Goal: Transaction & Acquisition: Subscribe to service/newsletter

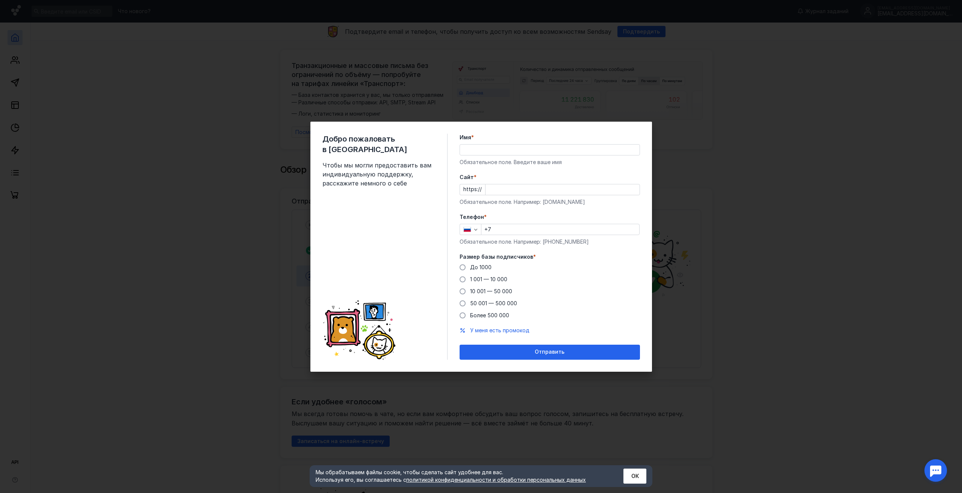
click at [536, 149] on input "Имя *" at bounding box center [550, 150] width 180 height 11
click at [476, 171] on form "Имя * Обязательное поле. Введите ваше имя [PERSON_NAME] * https:// Обязательное…" at bounding box center [549, 247] width 180 height 226
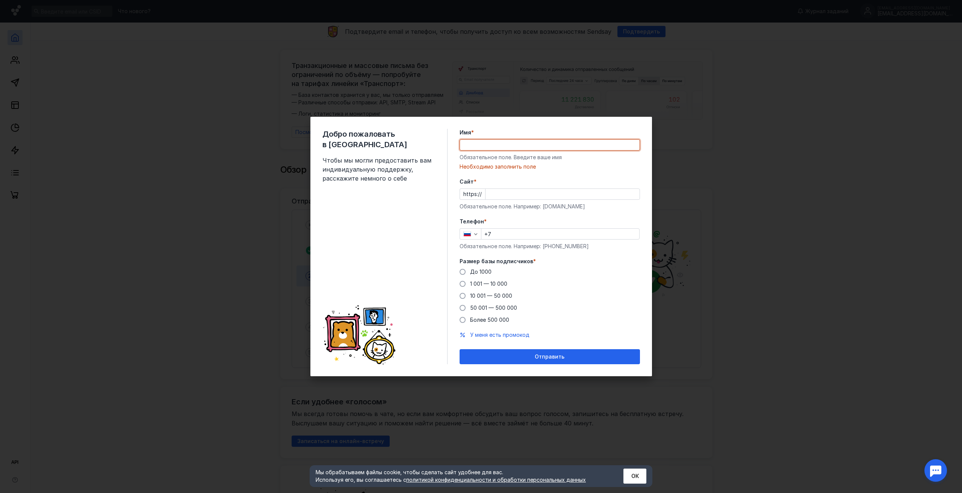
click at [506, 149] on input "Имя *" at bounding box center [550, 145] width 180 height 11
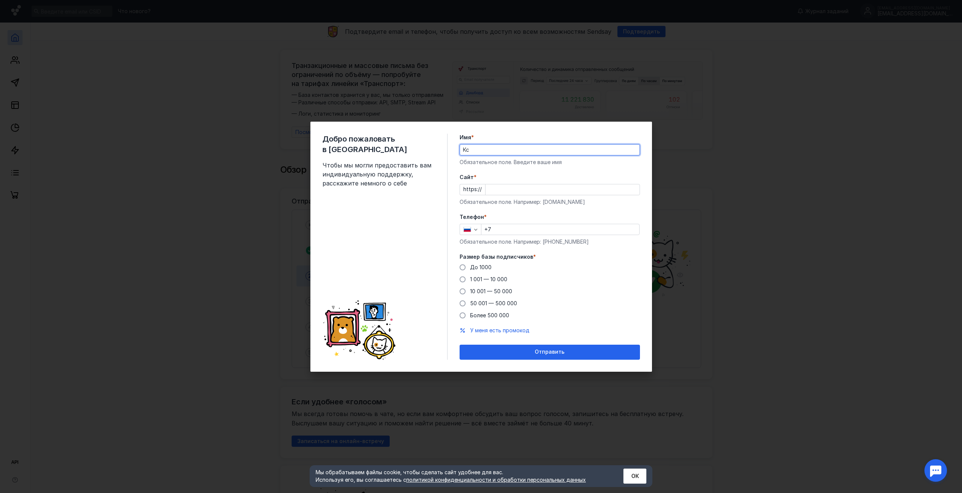
type input "[PERSON_NAME]"
type input "Школа плавания SWIMZONE"
click at [514, 191] on input "Cайт *" at bounding box center [562, 189] width 154 height 11
type input "[DOMAIN_NAME]"
click at [573, 222] on div "Телефон * +7 Обязательное поле. Например: [PHONE_NUMBER]" at bounding box center [549, 229] width 180 height 32
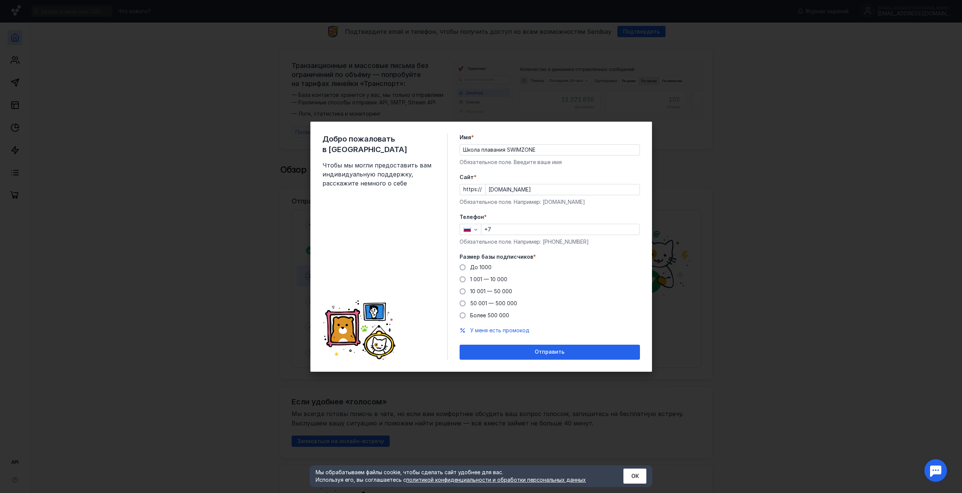
click at [564, 230] on input "+7" at bounding box center [560, 229] width 158 height 11
drag, startPoint x: 563, startPoint y: 230, endPoint x: 542, endPoint y: 250, distance: 29.2
click at [542, 254] on label "Размер базы подписчиков *" at bounding box center [549, 257] width 180 height 8
click at [542, 232] on input "+7" at bounding box center [560, 229] width 158 height 11
type input "[PHONE_NUMBER]"
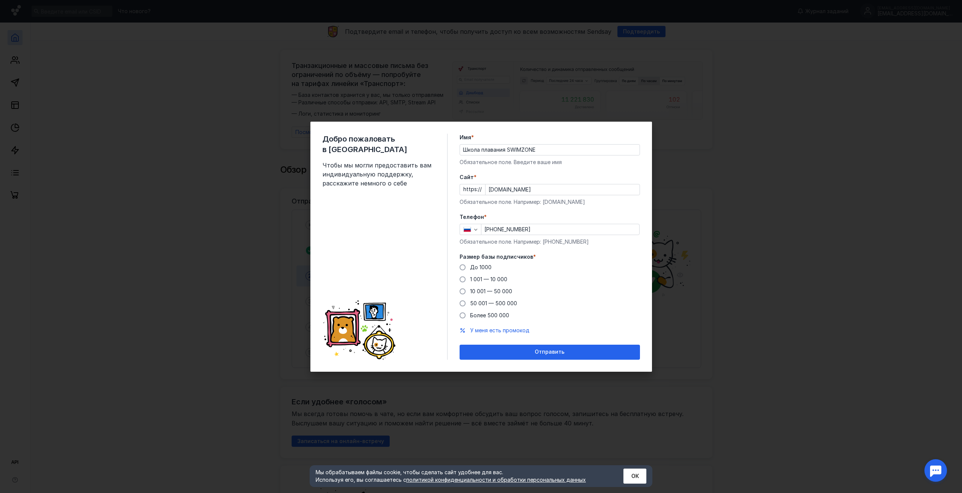
click at [599, 276] on div "До [DATE] 1 001 — 10 000 10 001 — 50 000 50 001 — 500 000 Более 500 000" at bounding box center [549, 292] width 180 height 56
click at [484, 270] on span "До 1000" at bounding box center [480, 267] width 21 height 6
click at [0, 0] on input "До 1000" at bounding box center [0, 0] width 0 height 0
click at [502, 328] on span "У меня есть промокод" at bounding box center [499, 330] width 59 height 6
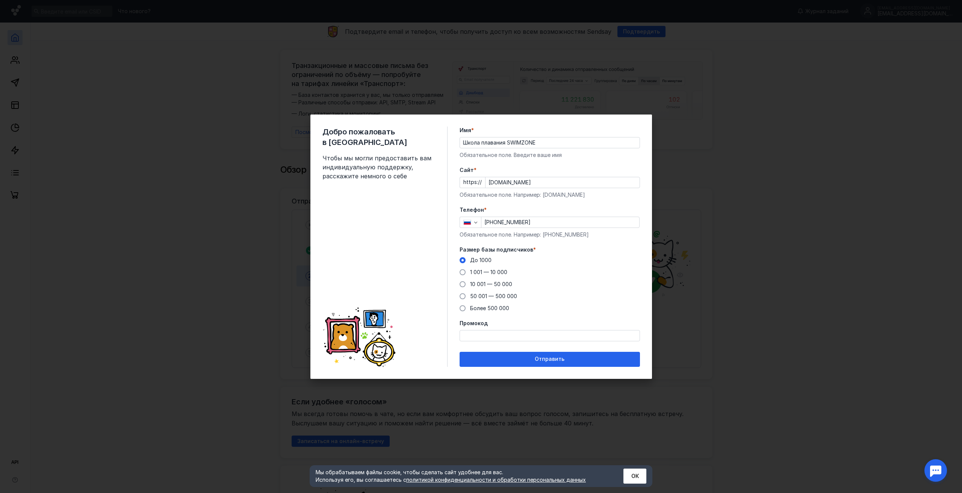
click at [512, 338] on input "Промокод" at bounding box center [550, 336] width 180 height 11
paste input "AGENT20"
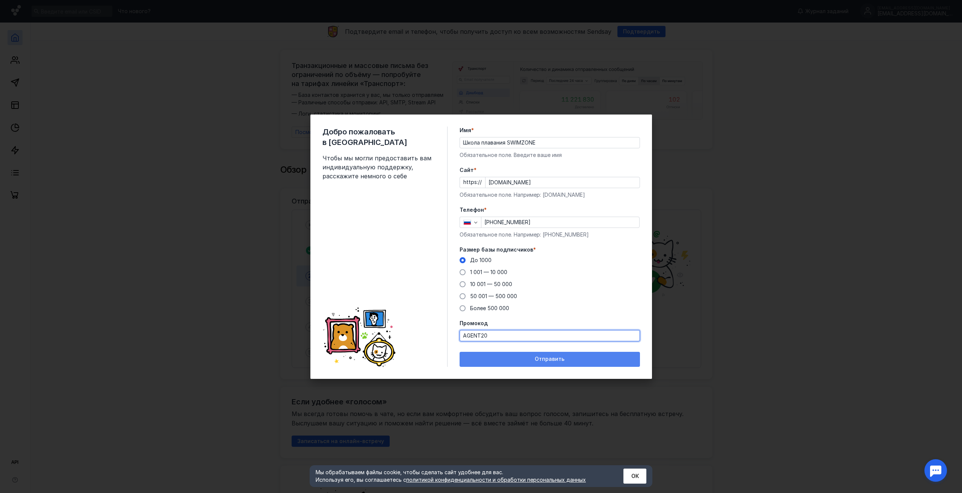
type input "AGENT20"
click at [557, 360] on span "Отправить" at bounding box center [550, 359] width 30 height 6
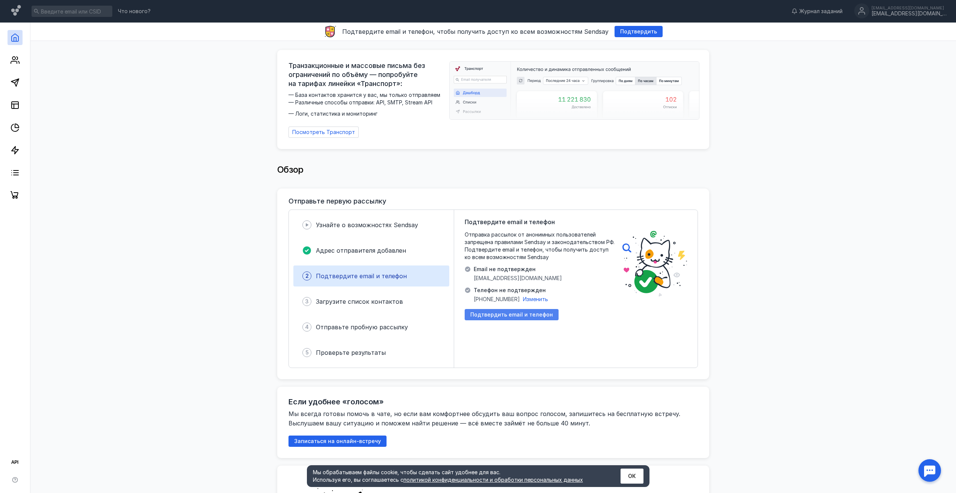
click at [513, 312] on span "Подтвердить email и телефон" at bounding box center [511, 315] width 83 height 6
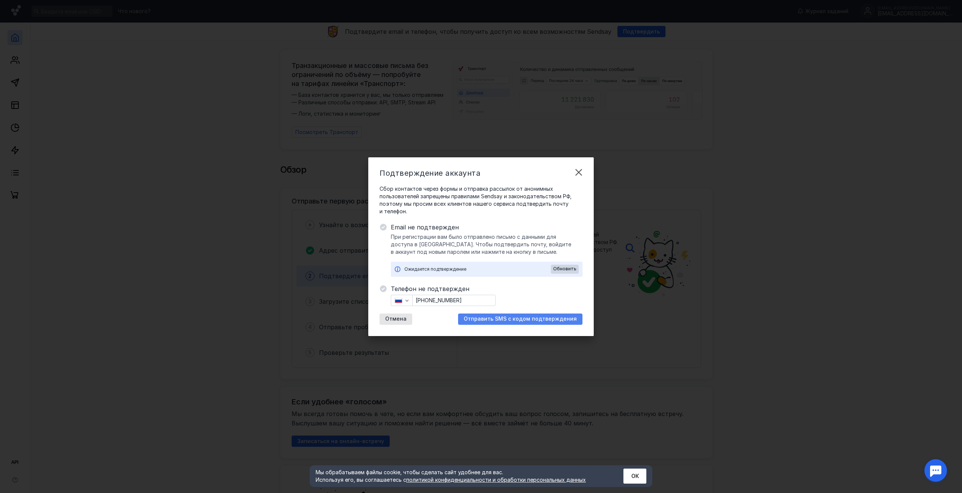
click at [562, 320] on span "Отправить SMS с кодом подтверждения" at bounding box center [520, 319] width 113 height 6
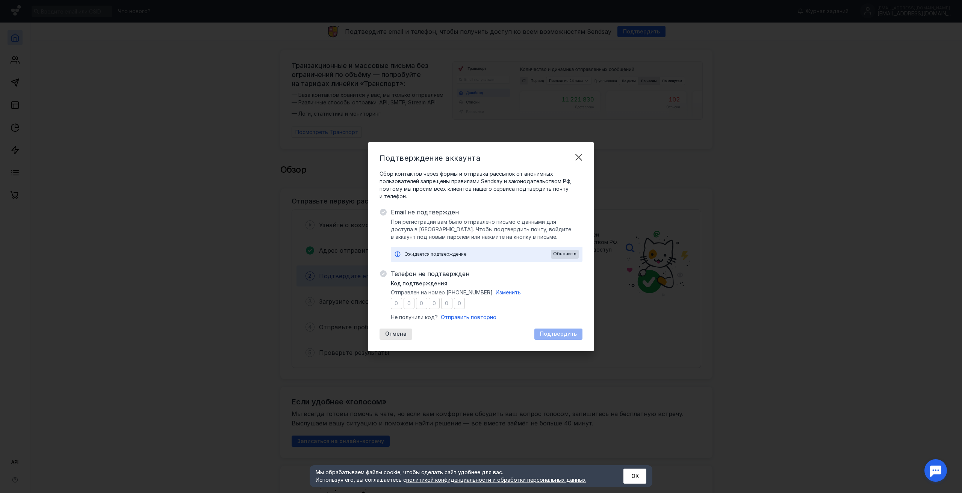
type input "6"
type input "0"
type input "8"
type input "1"
type input "2"
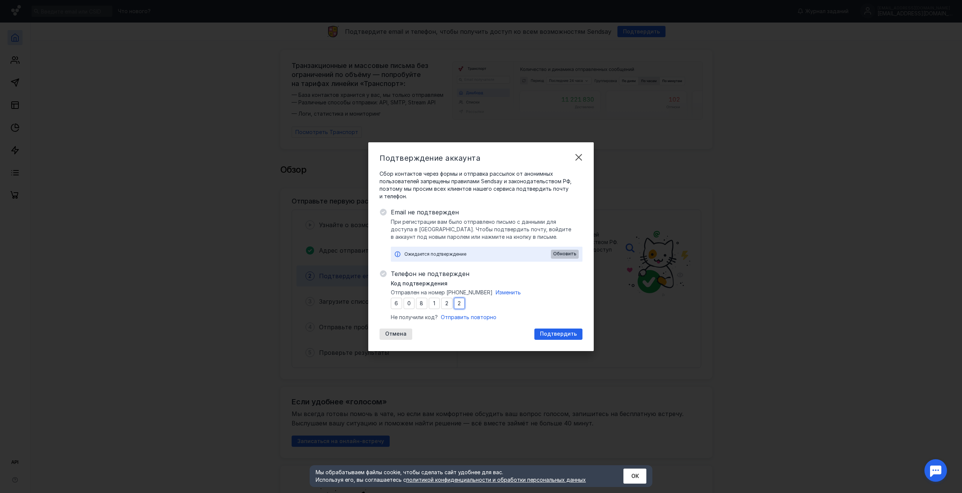
type input "2"
click at [558, 252] on span "Обновить" at bounding box center [564, 253] width 23 height 5
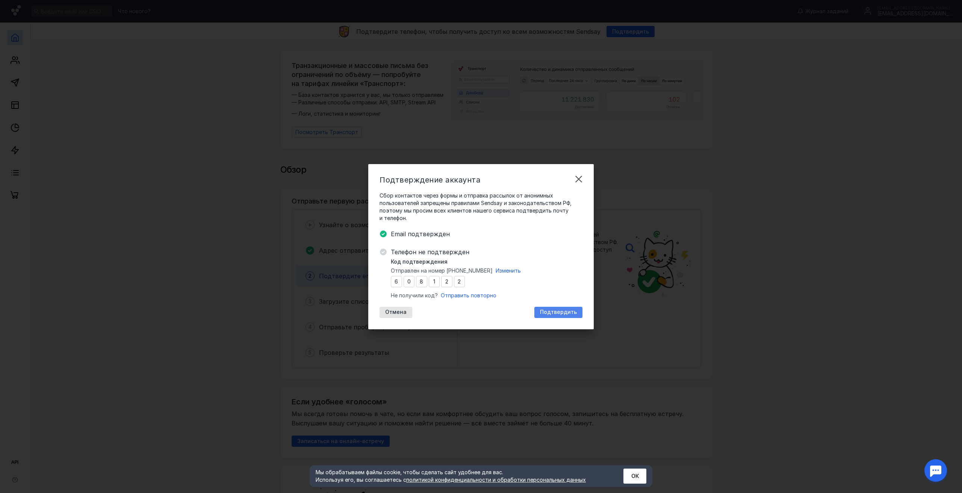
click at [566, 313] on span "Подтвердить" at bounding box center [558, 312] width 37 height 6
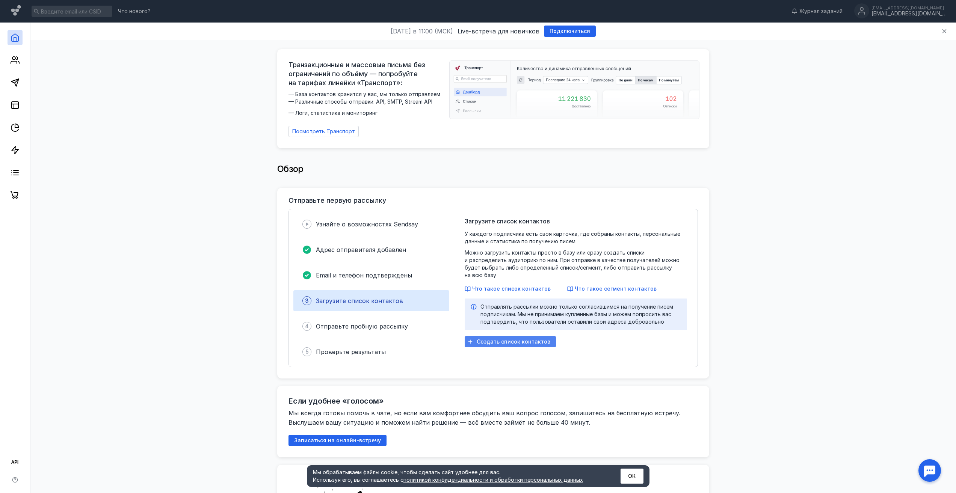
click at [528, 339] on span "Создать список контактов" at bounding box center [514, 342] width 74 height 6
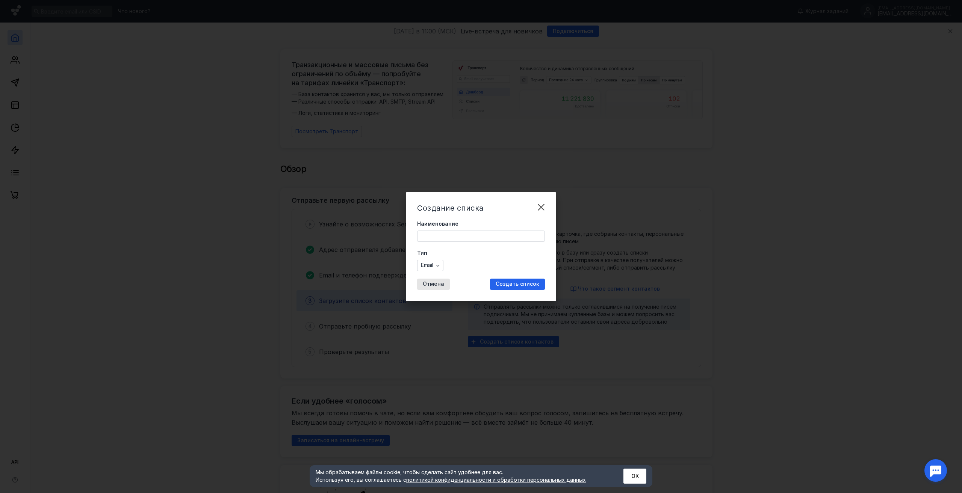
click at [493, 233] on input "Наименование" at bounding box center [480, 236] width 127 height 11
type input "Некрасовка"
click at [439, 266] on icon "button" at bounding box center [437, 266] width 3 height 2
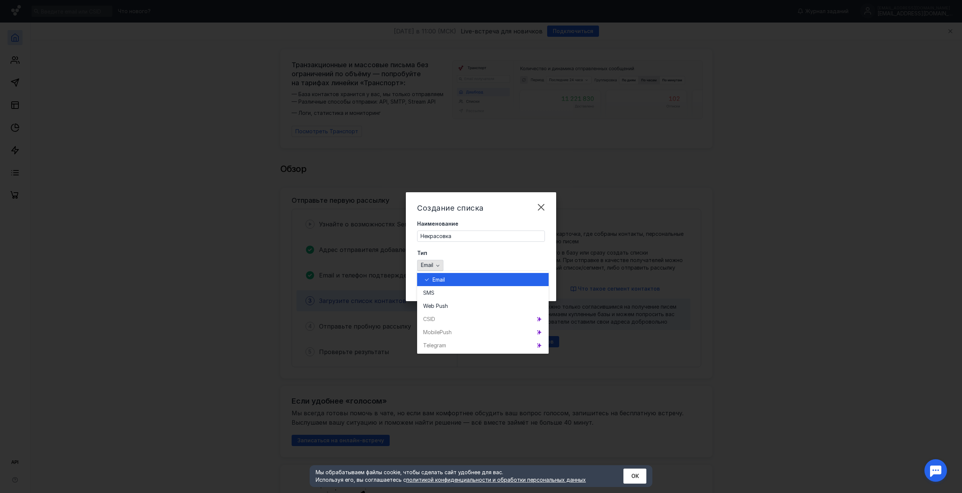
click at [438, 266] on icon "button" at bounding box center [438, 266] width 6 height 6
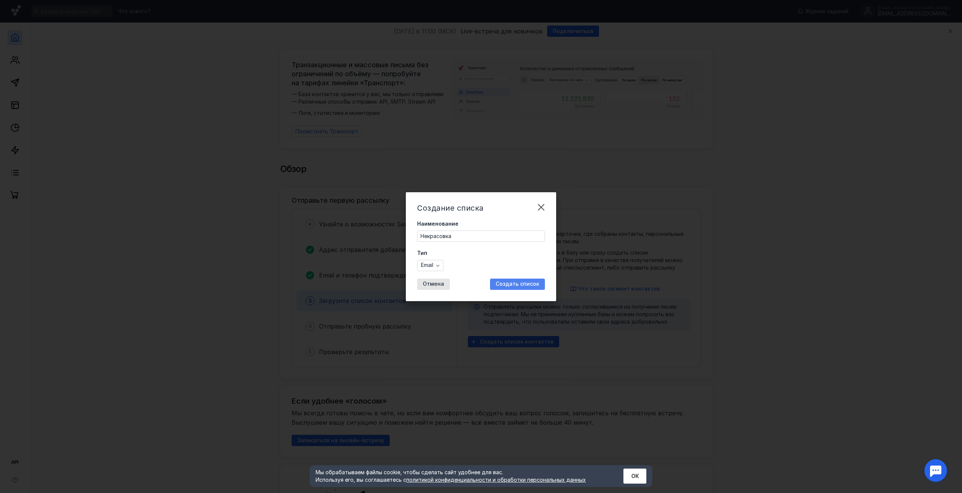
click at [528, 281] on span "Создать список" at bounding box center [518, 284] width 44 height 6
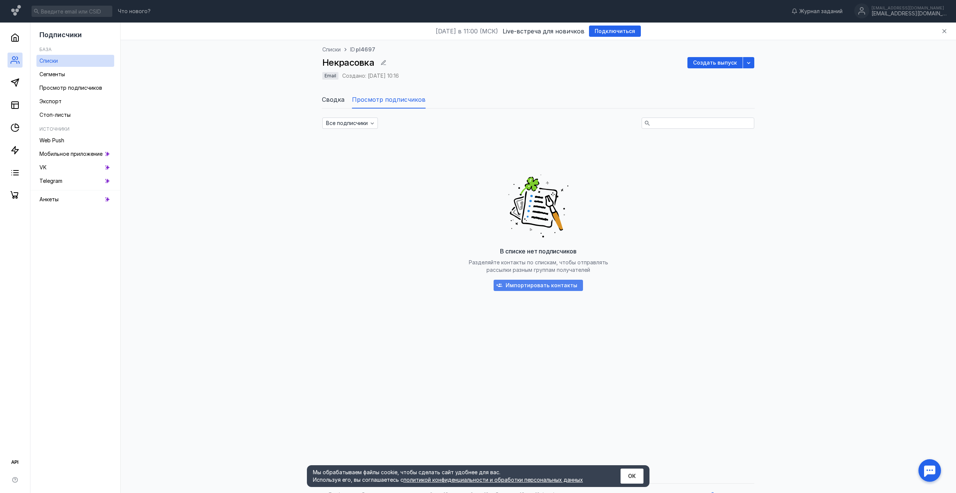
click at [564, 283] on span "Импортировать контакты" at bounding box center [542, 286] width 72 height 6
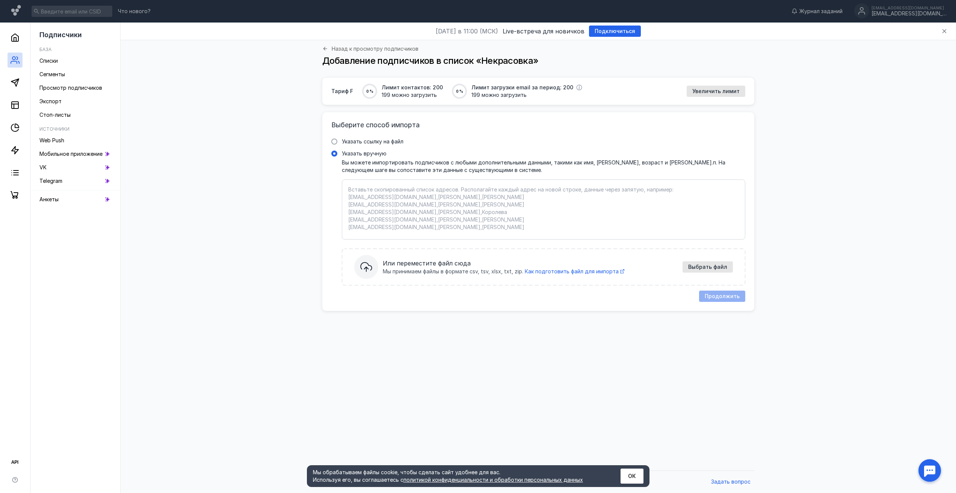
click at [426, 204] on textarea "Указать вручную Вы можете импортировать подписчиков с любыми дополнительными да…" at bounding box center [543, 209] width 391 height 47
paste textarea "[EMAIL_ADDRESS][DOMAIN_NAME] [EMAIL_ADDRESS][DOMAIN_NAME] [EMAIL_ADDRESS][DOMAI…"
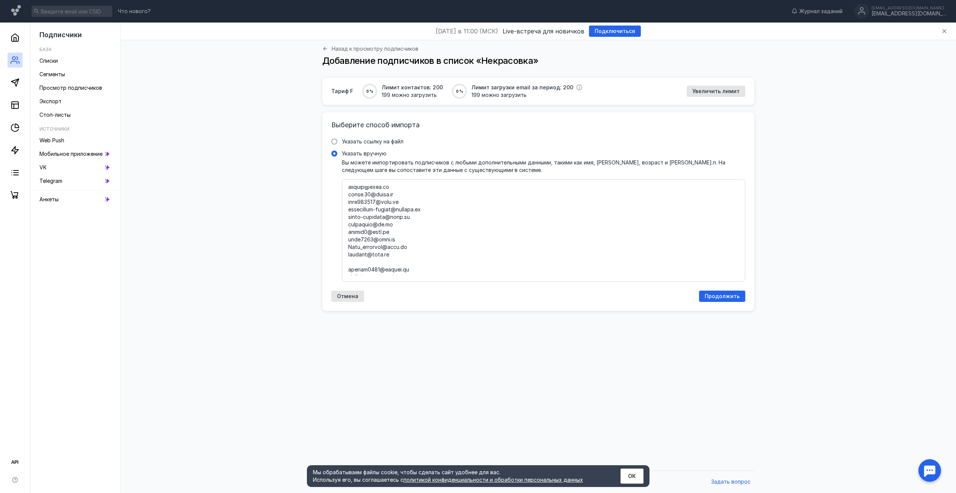
scroll to position [1, 0]
click at [370, 204] on textarea "Указать вручную Вы можете импортировать подписчиков с любыми дополнительными да…" at bounding box center [543, 230] width 391 height 89
click at [387, 237] on textarea "Указать вручную Вы можете импортировать подписчиков с любыми дополнительными да…" at bounding box center [543, 230] width 391 height 89
type textarea "[EMAIL_ADDRESS][DOMAIN_NAME] [EMAIL_ADDRESS][DOMAIN_NAME] [EMAIL_ADDRESS][DOMAI…"
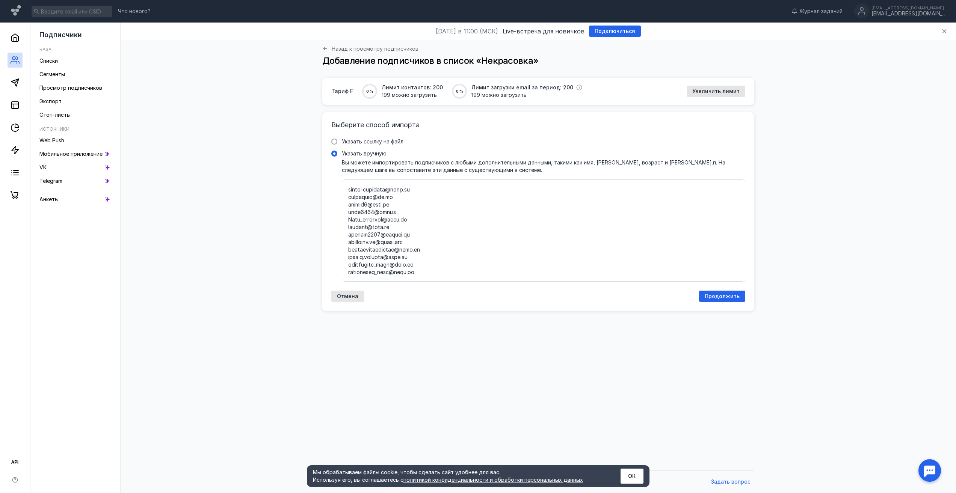
drag, startPoint x: 702, startPoint y: 339, endPoint x: 707, endPoint y: 319, distance: 20.9
click at [702, 339] on div "Тариф F 0 % Лимит контактов: 200 199 можно загрузить 0 % Лимит загрузки email з…" at bounding box center [538, 272] width 821 height 389
click at [712, 300] on div "Продолжить" at bounding box center [722, 296] width 46 height 11
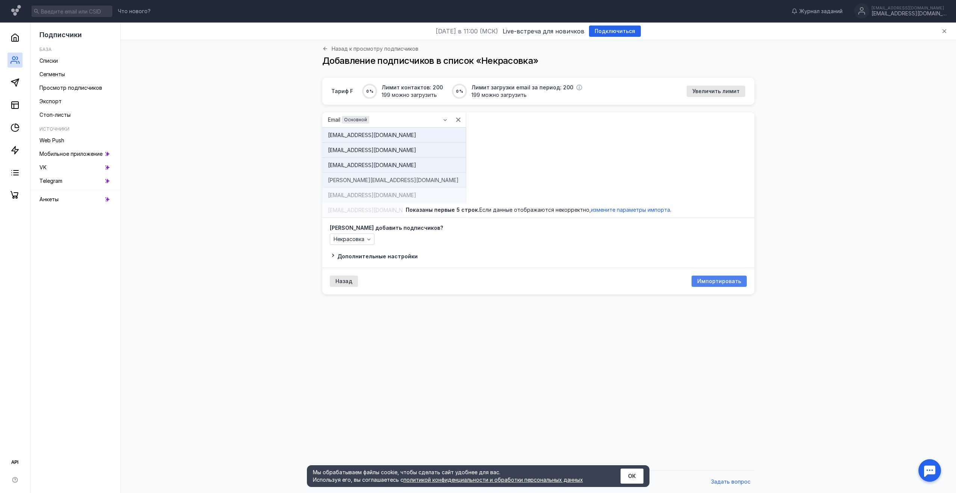
click at [715, 282] on span "Импортировать" at bounding box center [719, 281] width 44 height 6
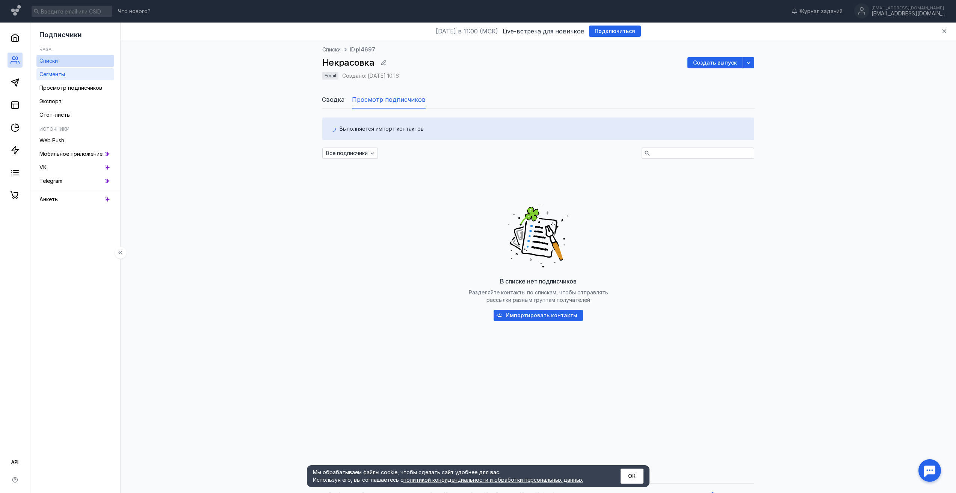
click at [72, 76] on link "Сегменты" at bounding box center [75, 74] width 78 height 12
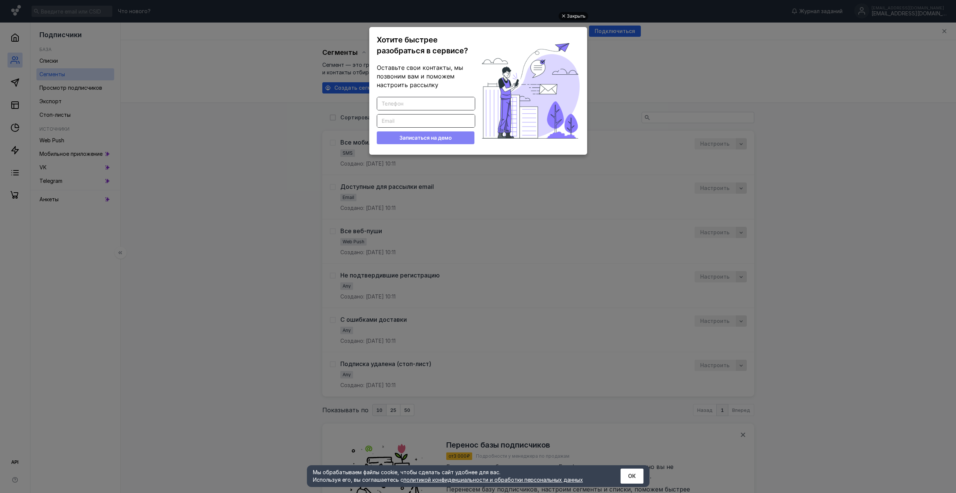
click at [580, 16] on div "Закрыть" at bounding box center [576, 16] width 19 height 8
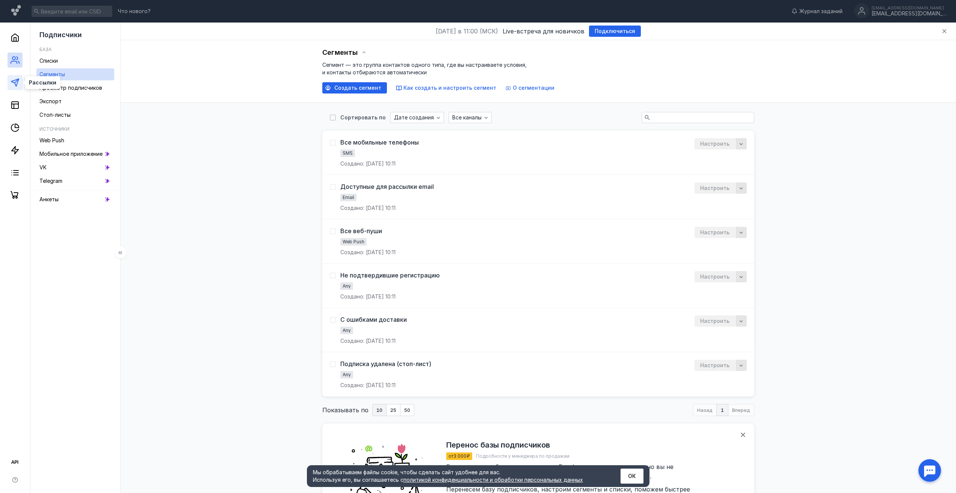
click at [17, 82] on icon at bounding box center [15, 82] width 9 height 9
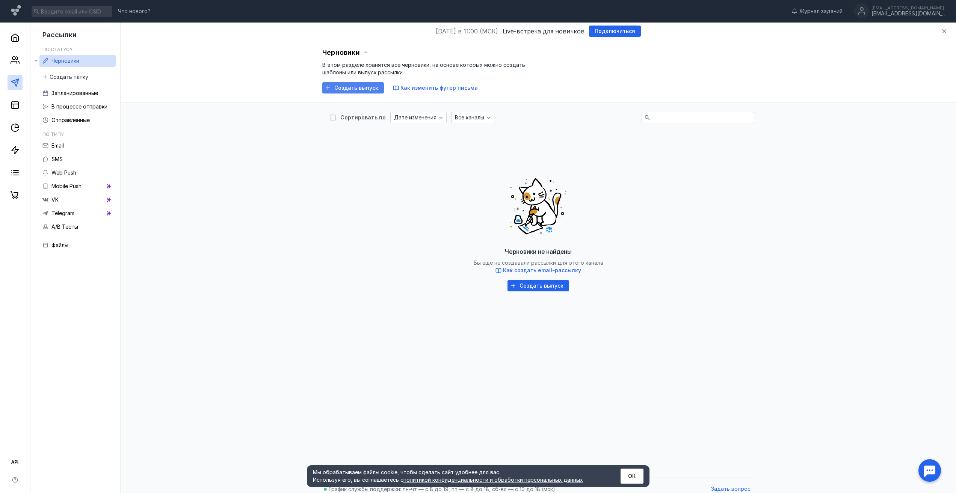
click at [361, 88] on span "Создать выпуск" at bounding box center [356, 88] width 44 height 6
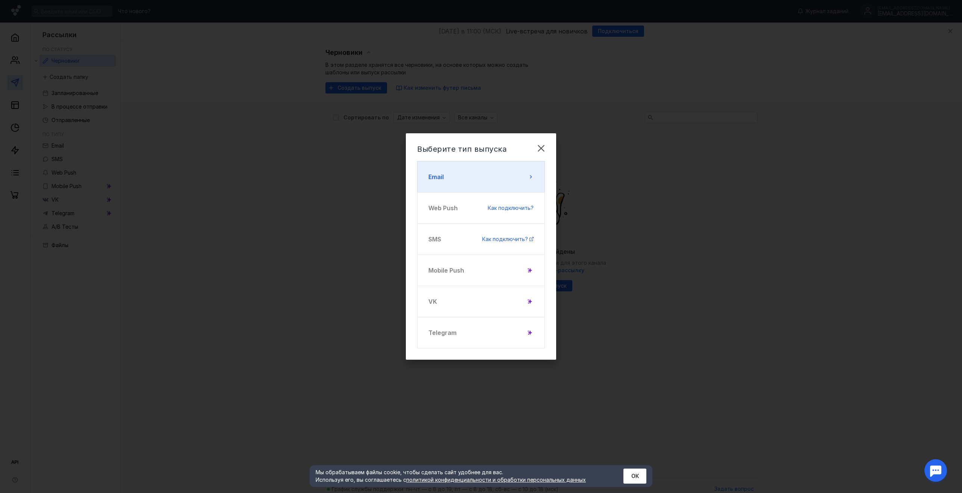
click at [511, 184] on button "Email" at bounding box center [481, 177] width 128 height 32
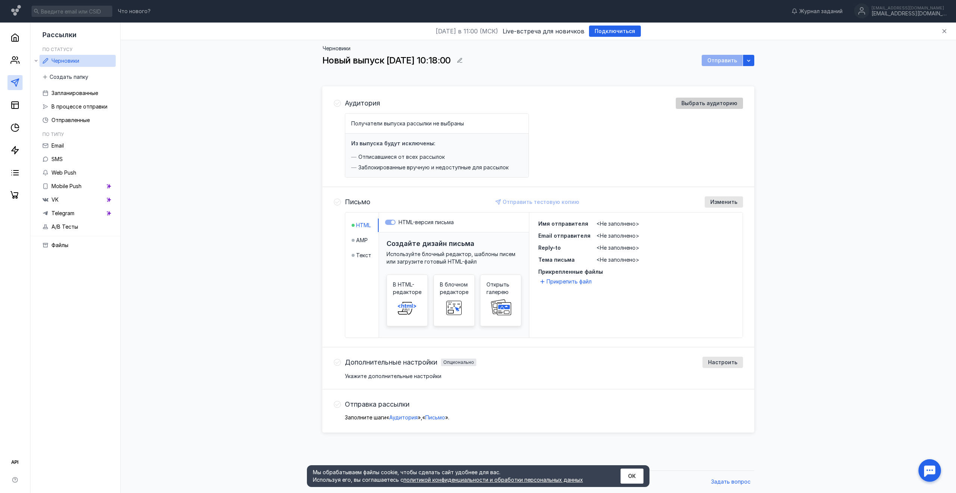
click at [704, 102] on span "Выбрать аудиторию" at bounding box center [710, 103] width 56 height 6
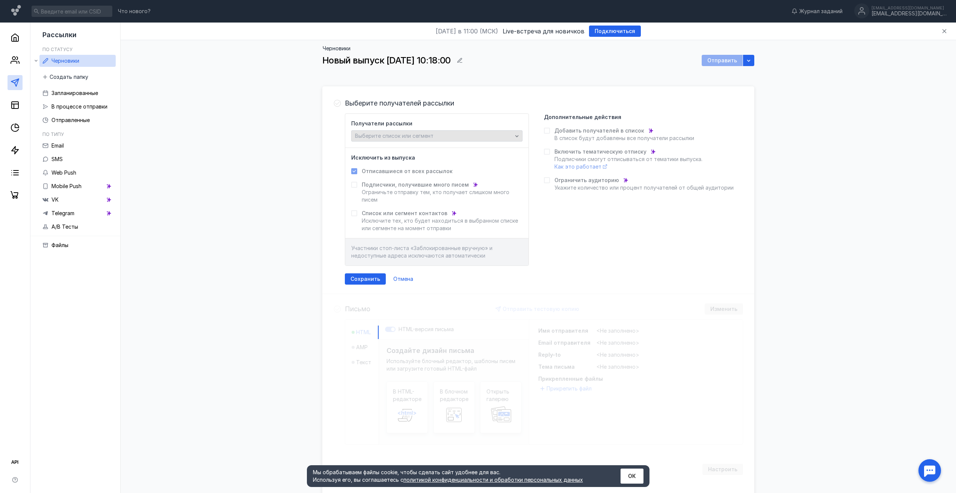
click at [492, 139] on div "Выберите список или сегмент" at bounding box center [433, 136] width 161 height 6
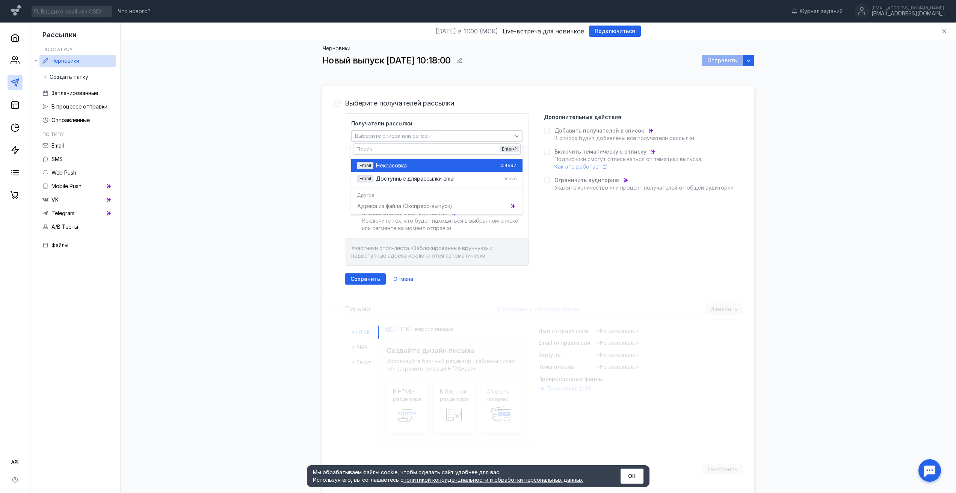
click at [462, 163] on div "Некрасовка" at bounding box center [436, 166] width 121 height 8
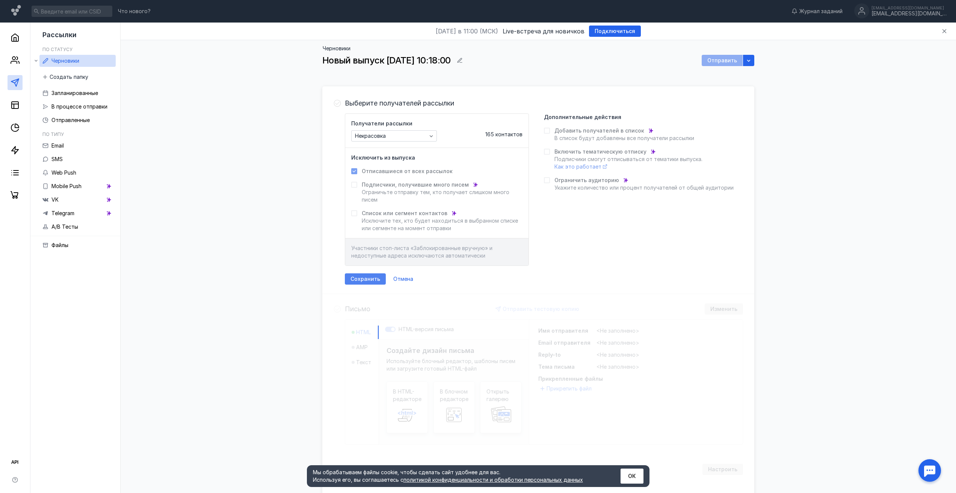
click at [361, 278] on span "Сохранить" at bounding box center [366, 279] width 30 height 6
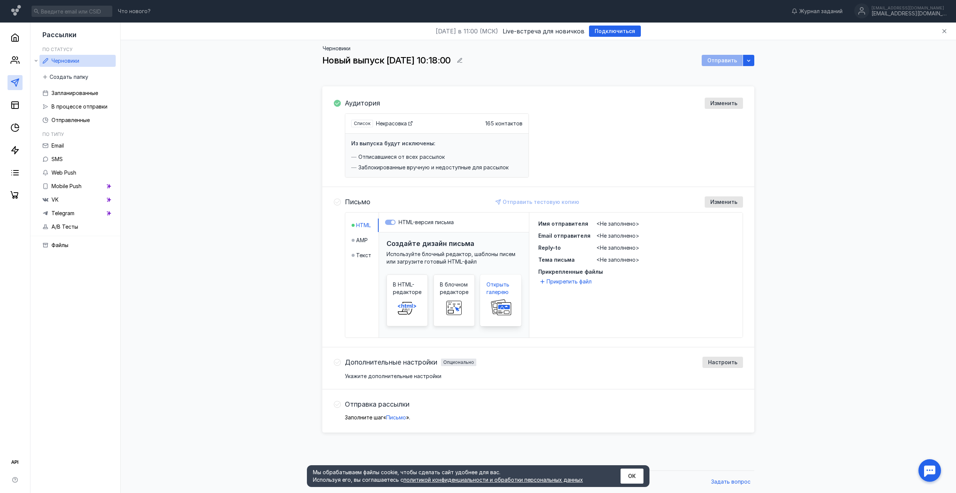
click at [500, 302] on rect at bounding box center [499, 306] width 16 height 15
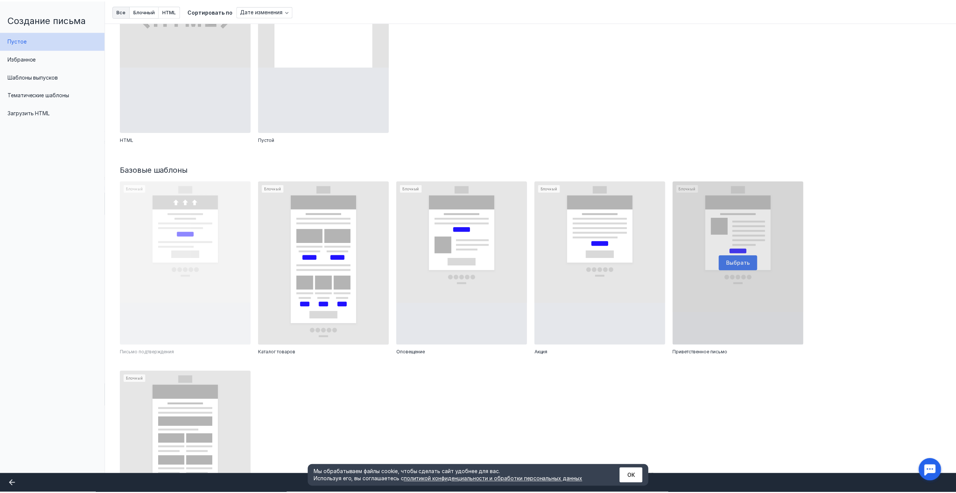
scroll to position [75, 0]
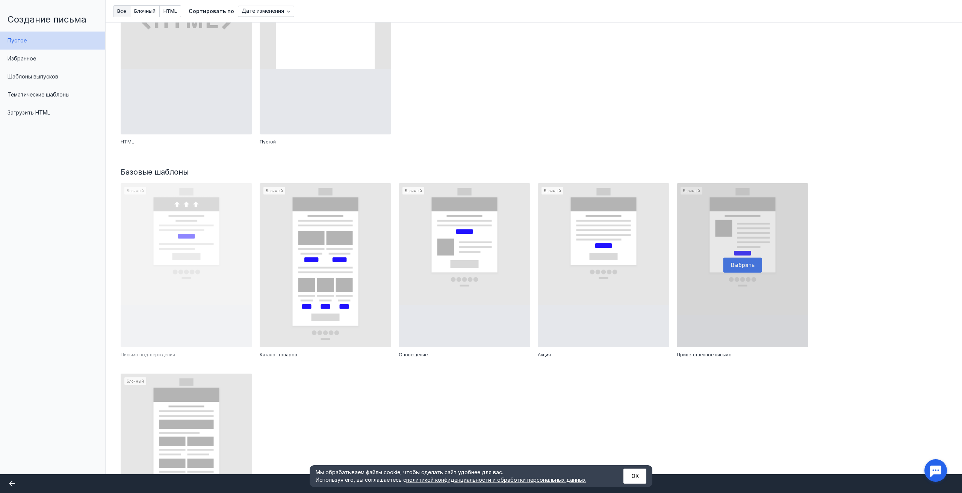
click at [725, 284] on div at bounding box center [742, 265] width 131 height 165
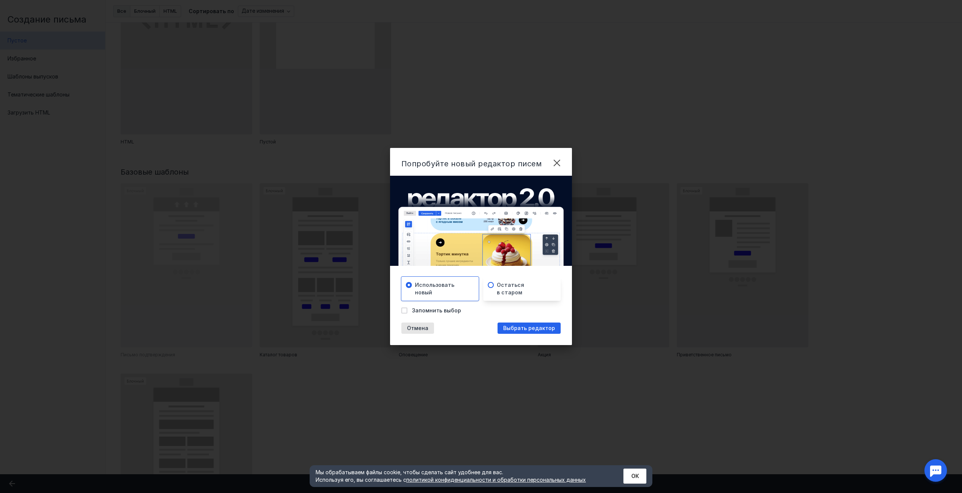
click at [528, 291] on div "Остаться в старом" at bounding box center [525, 288] width 56 height 15
click at [462, 292] on div "Использовать новый" at bounding box center [443, 288] width 56 height 15
click at [532, 328] on span "Выбрать редактор" at bounding box center [529, 328] width 52 height 6
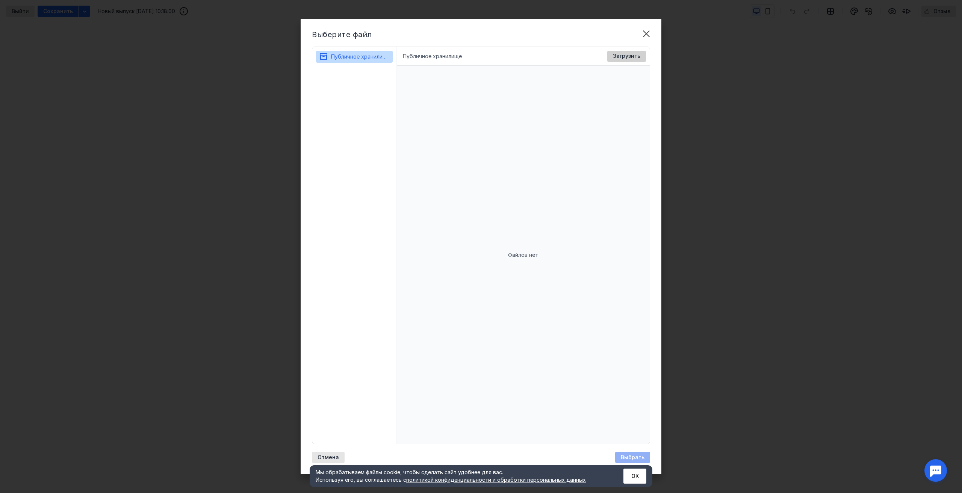
click at [634, 56] on span "Загрузить" at bounding box center [626, 56] width 27 height 6
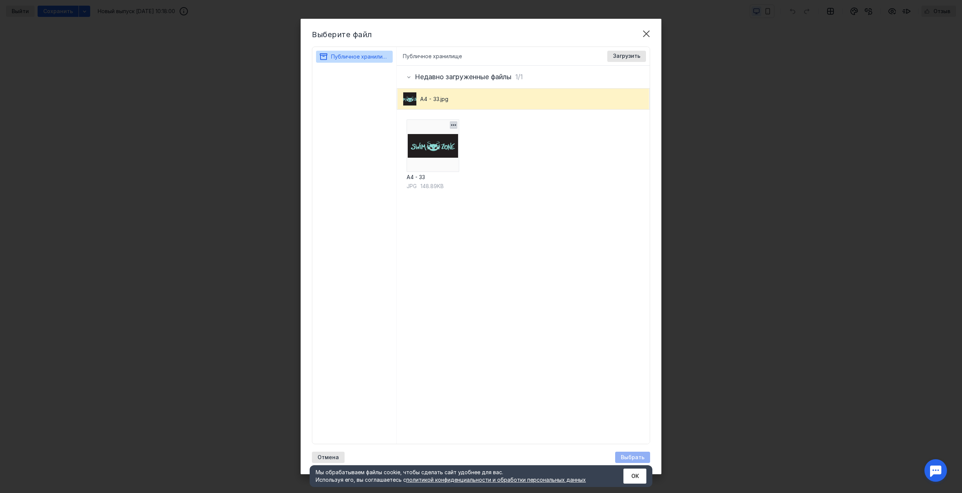
click at [440, 156] on img at bounding box center [433, 145] width 53 height 53
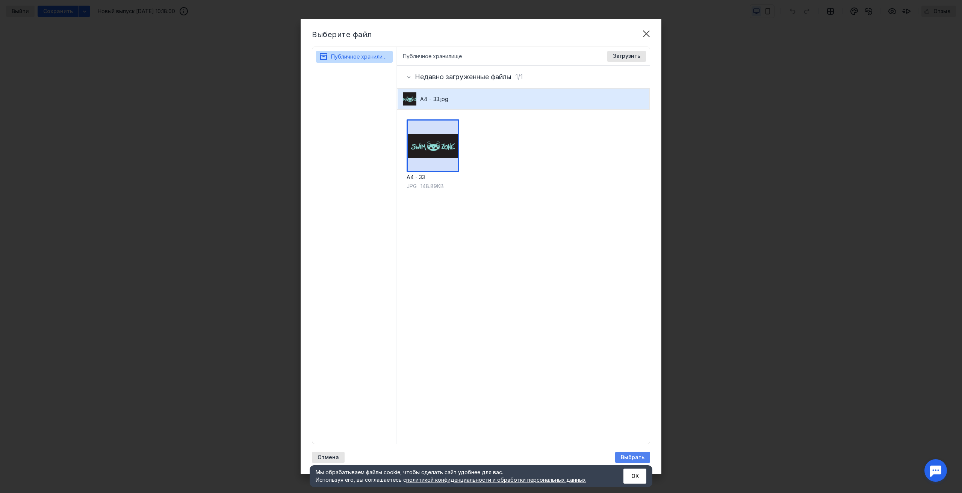
click at [633, 456] on span "Выбрать" at bounding box center [633, 458] width 24 height 6
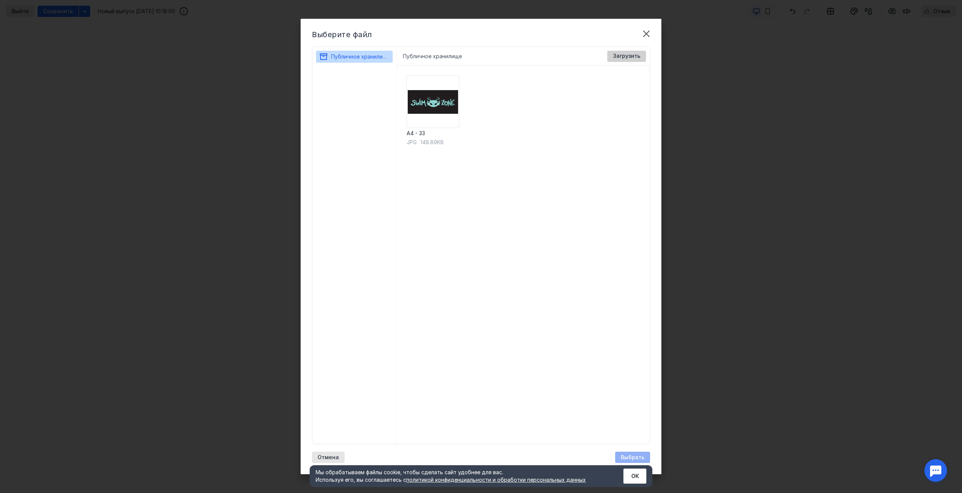
click at [630, 56] on span "Загрузить" at bounding box center [626, 56] width 27 height 6
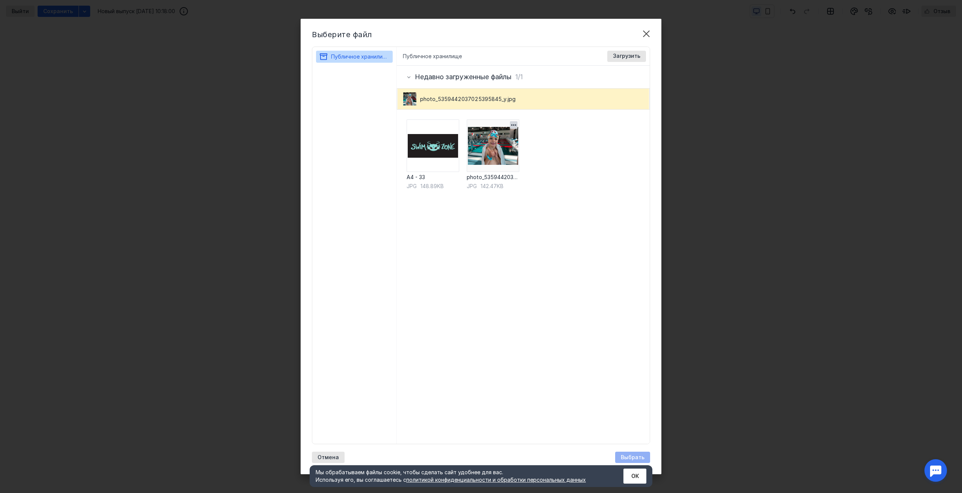
click at [483, 148] on img at bounding box center [493, 145] width 53 height 53
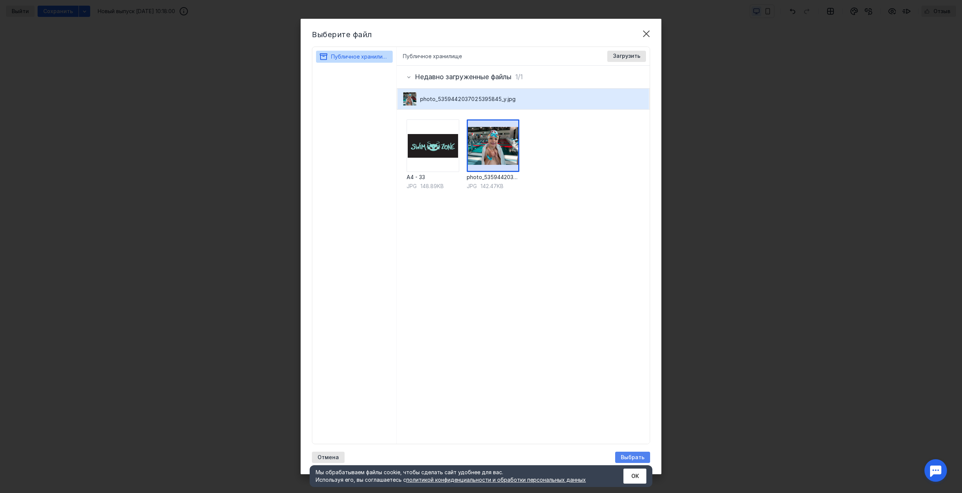
click at [630, 455] on span "Выбрать" at bounding box center [633, 458] width 24 height 6
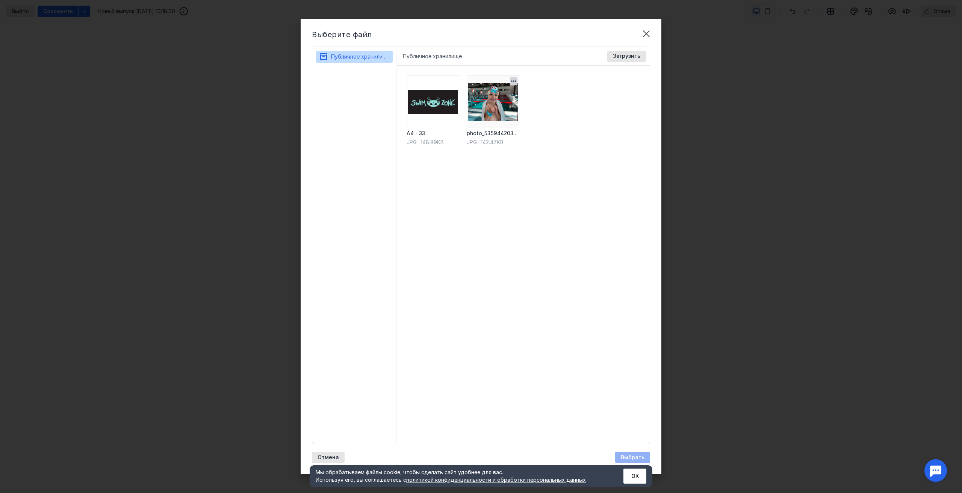
click at [491, 117] on img at bounding box center [493, 102] width 53 height 53
click at [514, 83] on icon "button" at bounding box center [514, 81] width 8 height 8
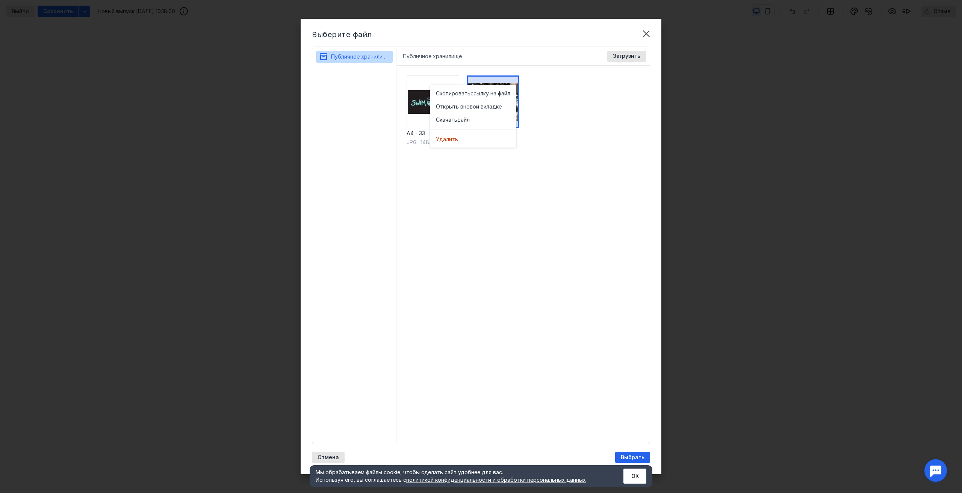
click at [607, 116] on div "A4 - 33 jpg 148.89KB photo_5359442037025395845_y jpg 142.47KB" at bounding box center [523, 255] width 253 height 378
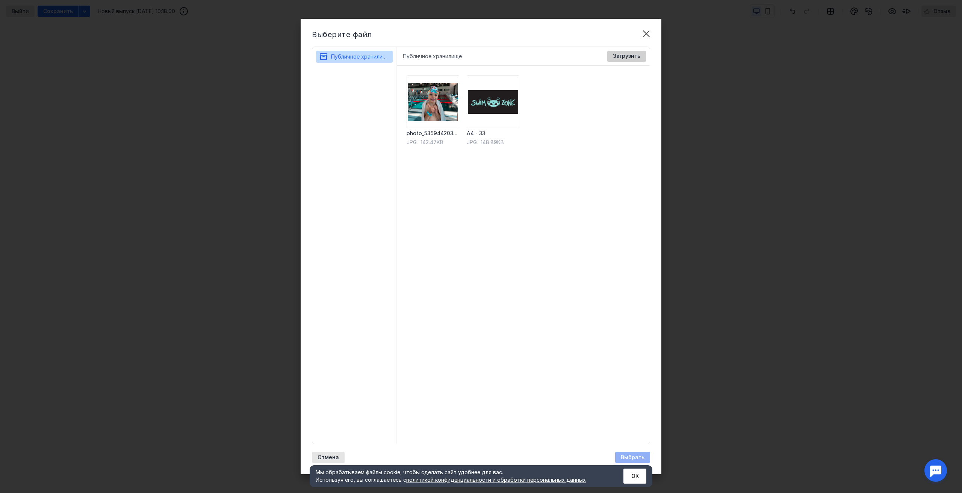
click at [620, 54] on span "Загрузить" at bounding box center [626, 56] width 27 height 6
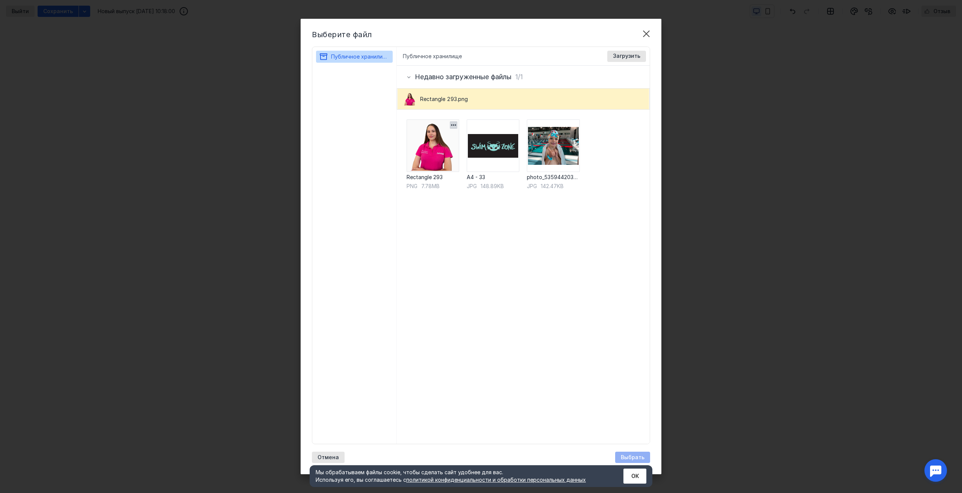
click at [432, 154] on img at bounding box center [433, 145] width 53 height 53
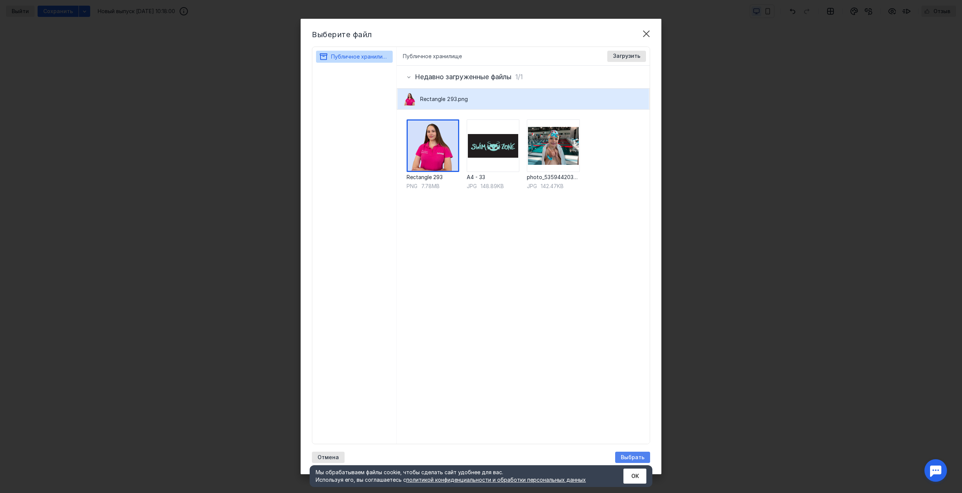
click at [631, 455] on span "Выбрать" at bounding box center [633, 458] width 24 height 6
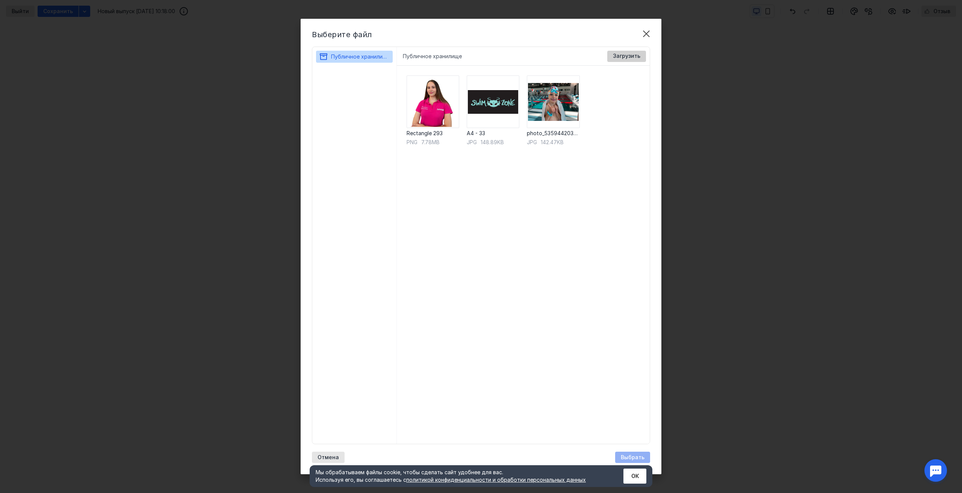
click at [618, 60] on div "Загрузить" at bounding box center [626, 56] width 39 height 11
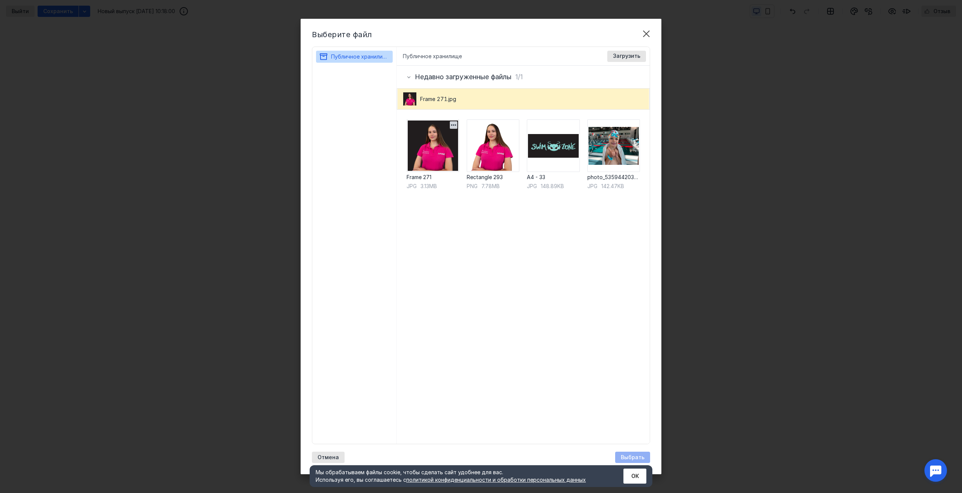
click at [442, 151] on img at bounding box center [433, 145] width 53 height 53
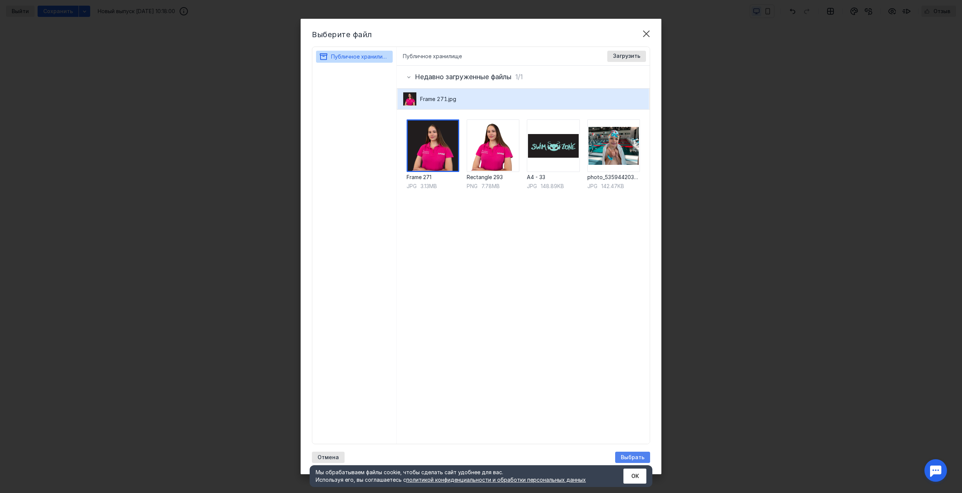
click at [636, 455] on span "Выбрать" at bounding box center [633, 458] width 24 height 6
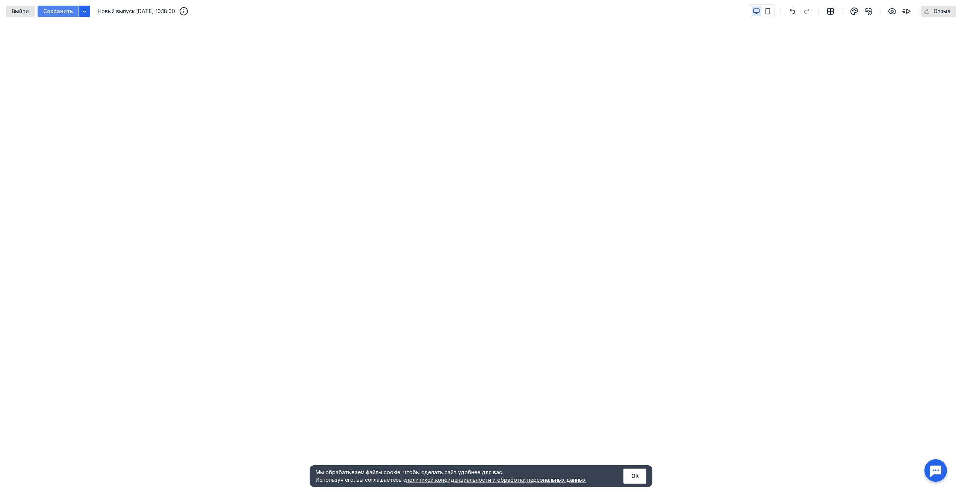
click at [50, 11] on span "Сохранить" at bounding box center [58, 11] width 30 height 6
click at [83, 10] on icon "button" at bounding box center [85, 11] width 6 height 6
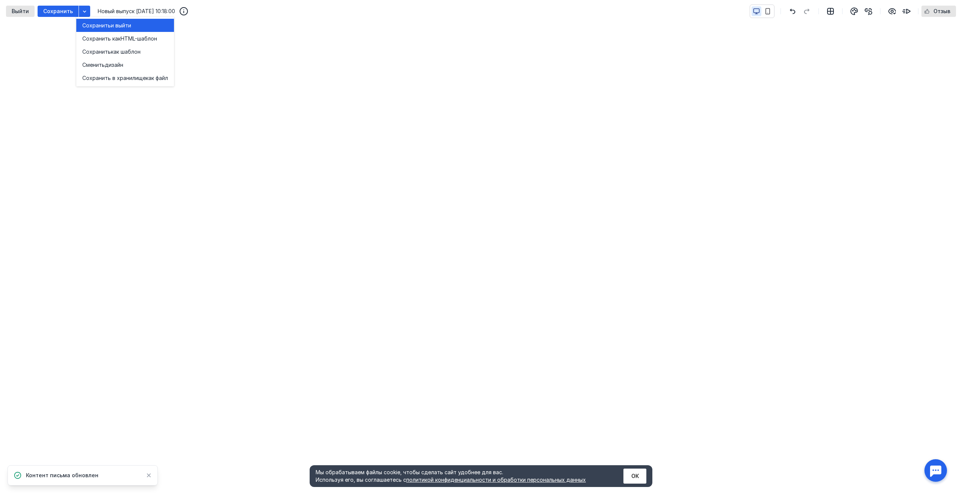
click at [95, 22] on span "Сохранить" at bounding box center [96, 26] width 29 height 8
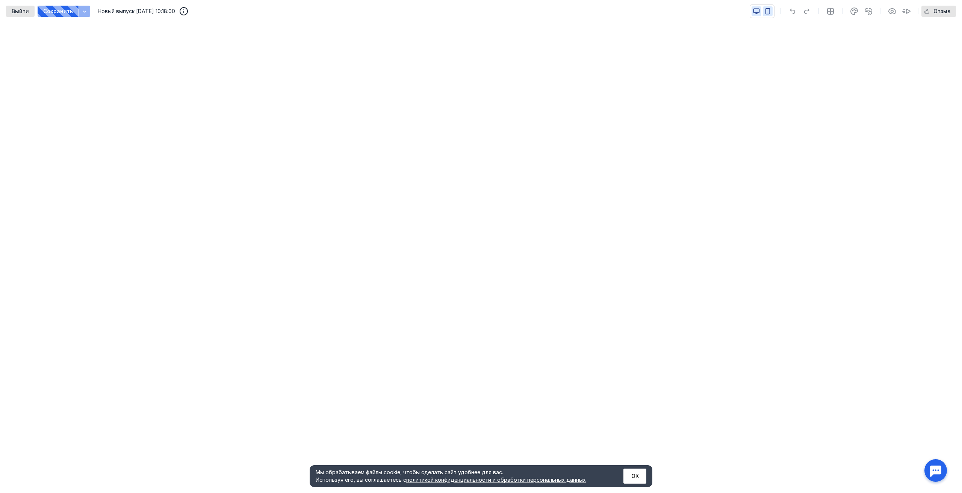
click at [768, 12] on icon "button" at bounding box center [767, 11] width 7 height 7
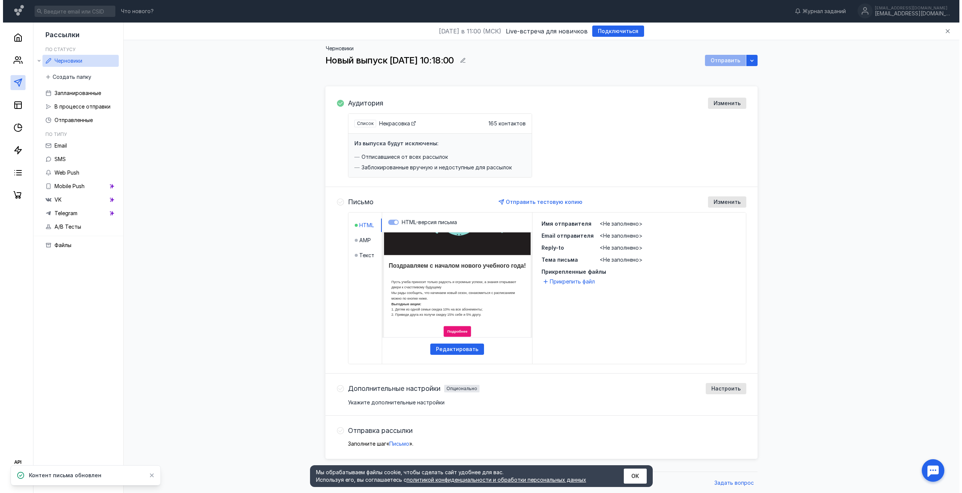
scroll to position [113, 0]
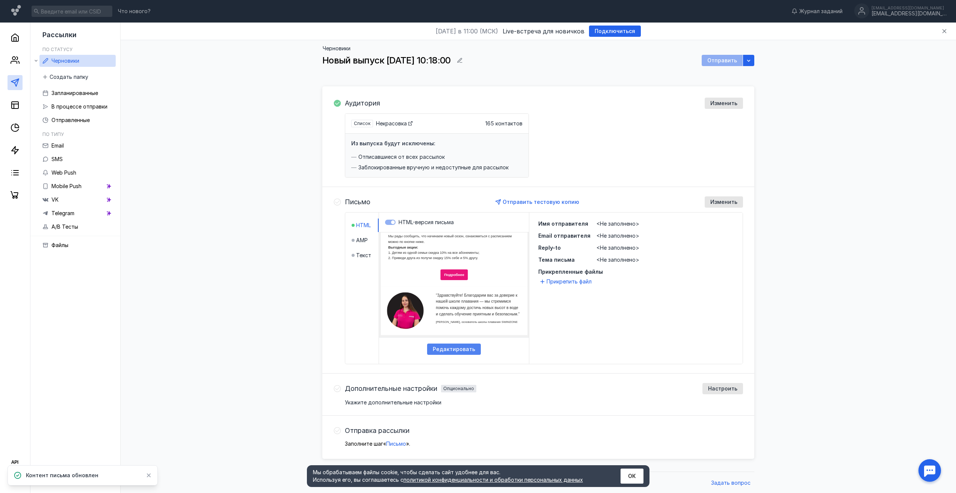
click at [462, 351] on span "Редактировать" at bounding box center [454, 349] width 42 height 6
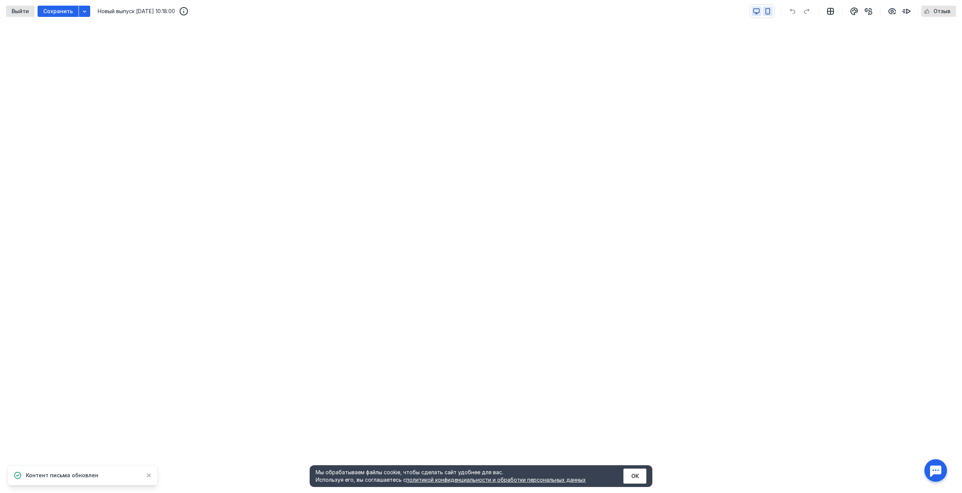
click at [766, 12] on icon "button" at bounding box center [768, 12] width 4 height 6
click at [757, 9] on icon "button" at bounding box center [756, 11] width 7 height 7
click at [57, 12] on span "Сохранить" at bounding box center [58, 11] width 30 height 6
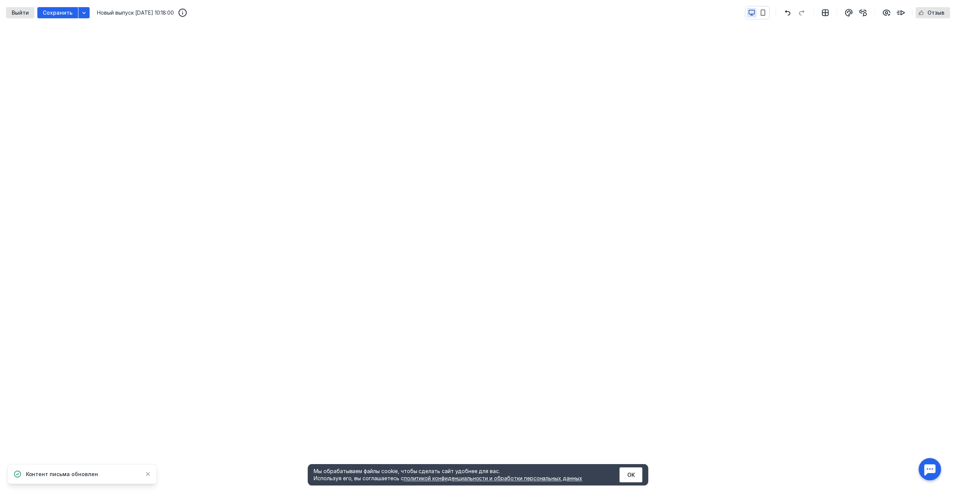
scroll to position [113, 0]
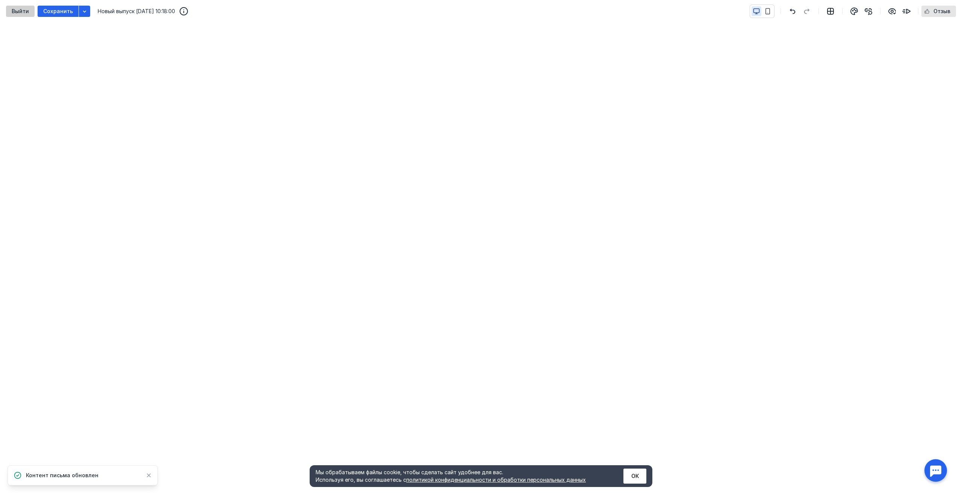
click at [23, 14] on span "Выйти" at bounding box center [20, 11] width 17 height 6
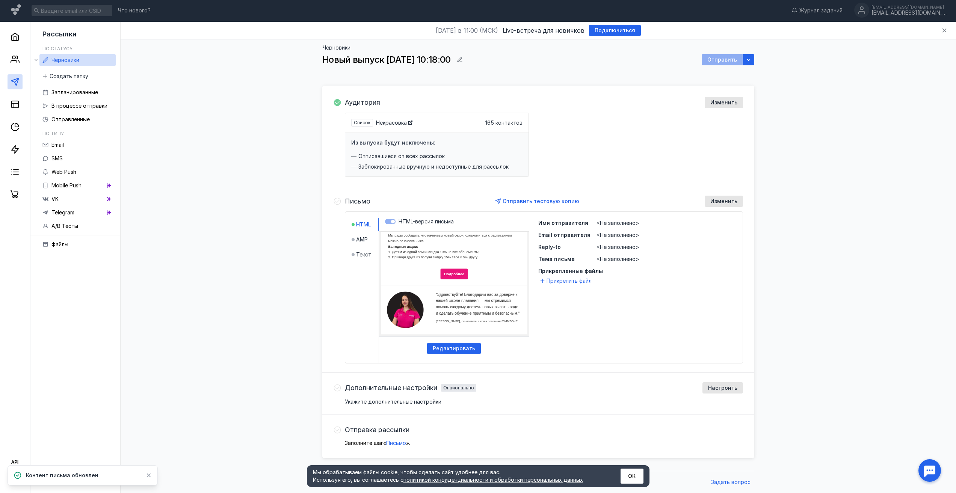
scroll to position [1, 0]
click at [726, 389] on span "Настроить" at bounding box center [722, 388] width 29 height 6
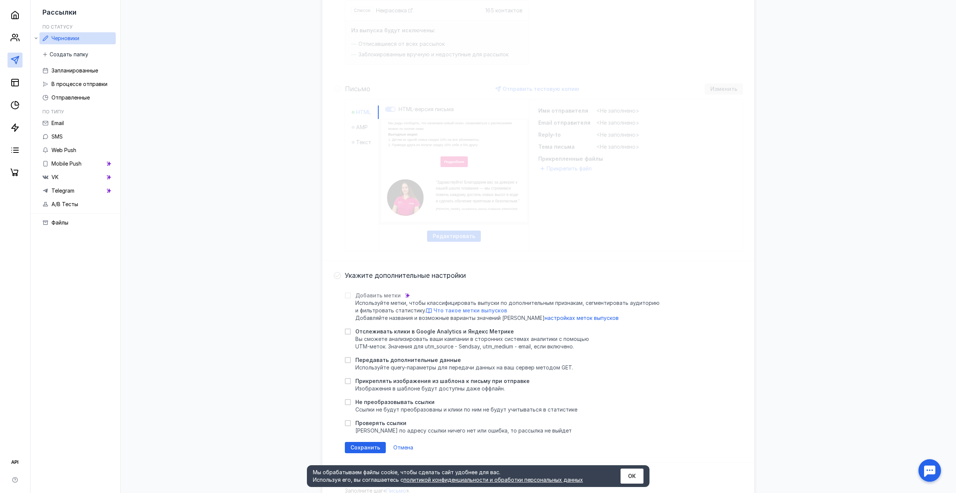
scroll to position [114, 0]
click at [475, 187] on div "Аудитория Изменить Список Некрасовка 165 контактов Из выпуска будут исключены: …" at bounding box center [538, 239] width 432 height 533
click at [399, 446] on span "Отмена" at bounding box center [403, 447] width 20 height 6
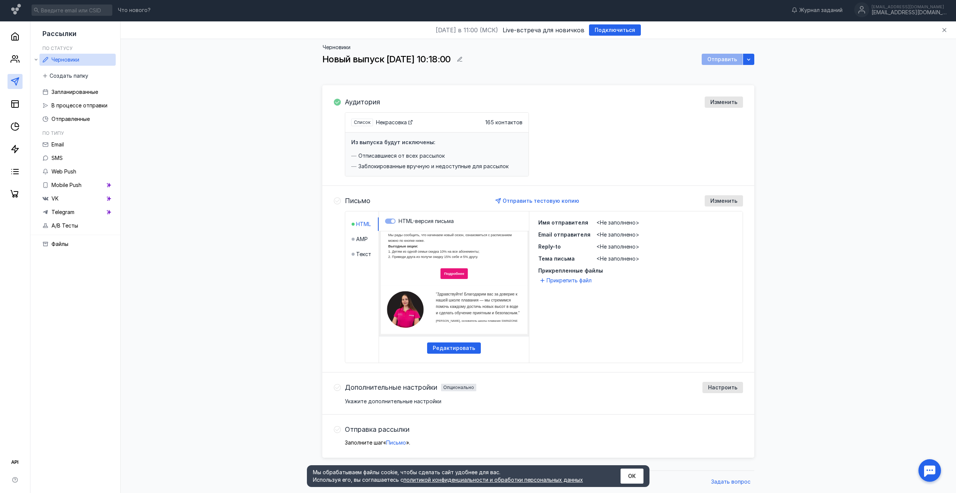
scroll to position [1, 0]
click at [633, 477] on button "ОК" at bounding box center [632, 476] width 23 height 15
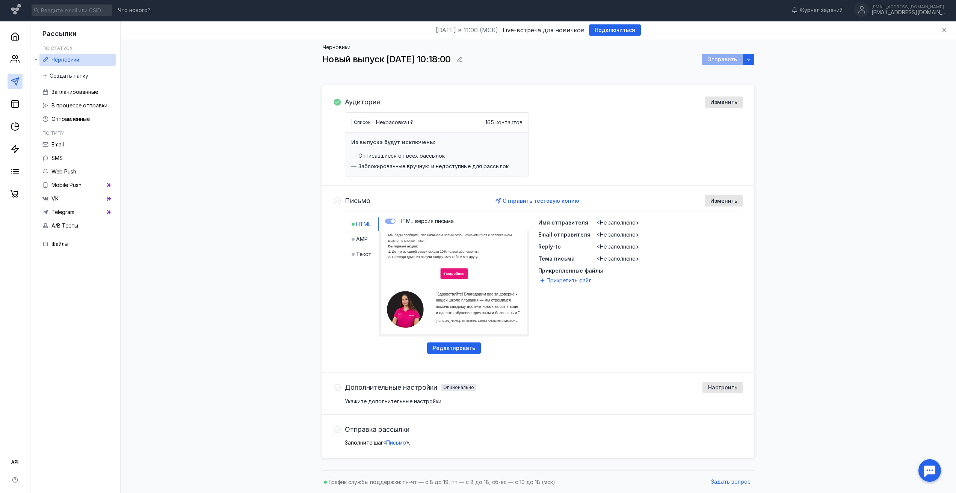
click at [626, 222] on span "<Не заполнено>" at bounding box center [618, 222] width 43 height 6
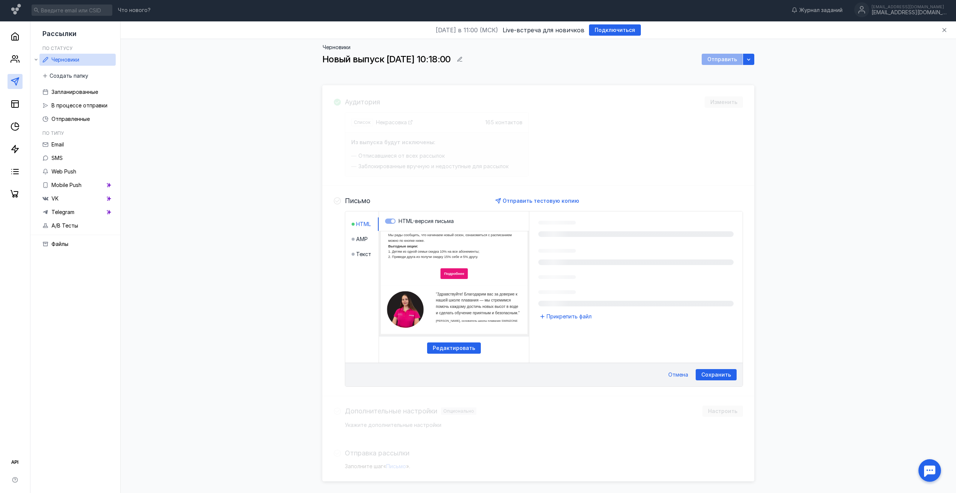
scroll to position [30, 0]
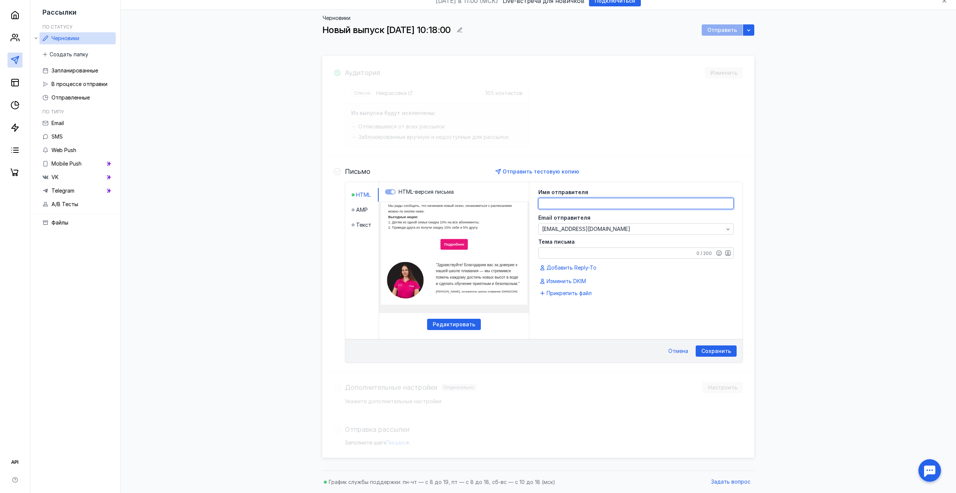
click at [621, 203] on textarea at bounding box center [636, 203] width 195 height 11
type textarea "Школа плавания SWIMZONE"
click at [632, 253] on textarea "Тема письма" at bounding box center [636, 253] width 195 height 11
type textarea "G"
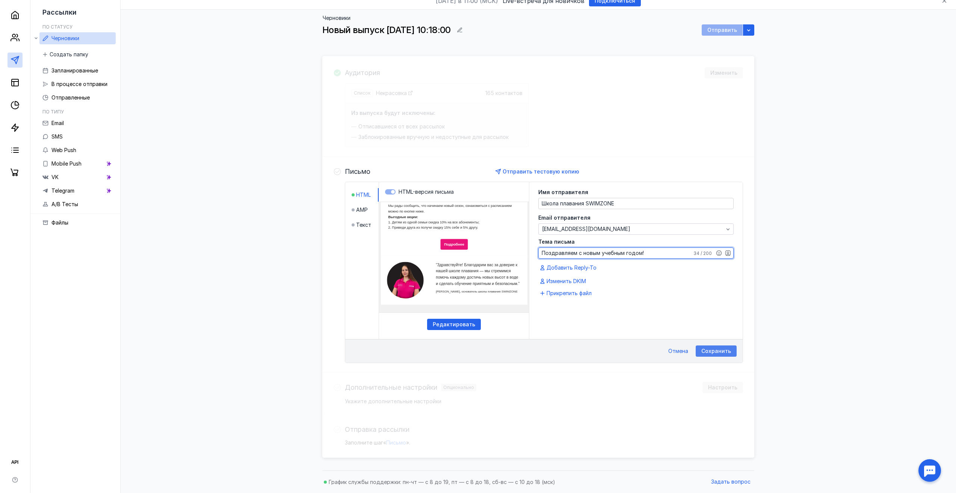
type textarea "Поздравляем с новым учебным годом!"
click at [715, 352] on span "Сохранить" at bounding box center [716, 351] width 30 height 6
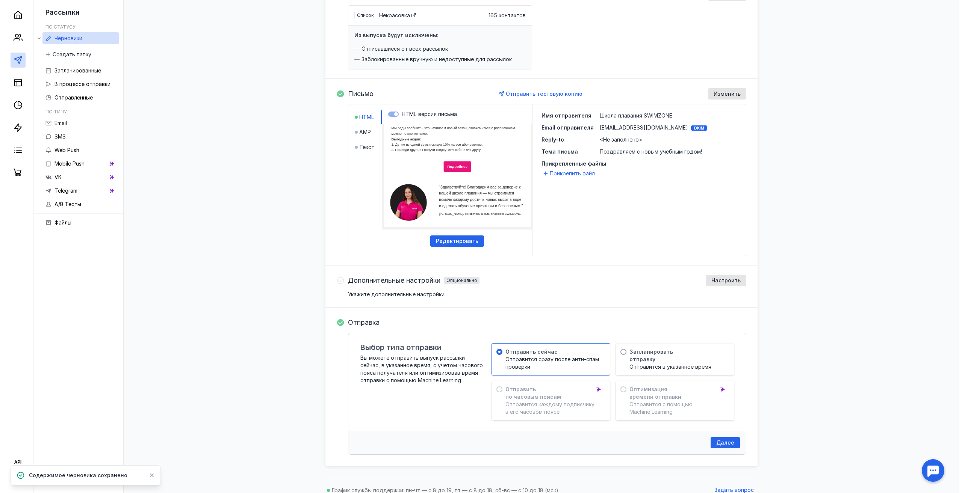
scroll to position [116, 0]
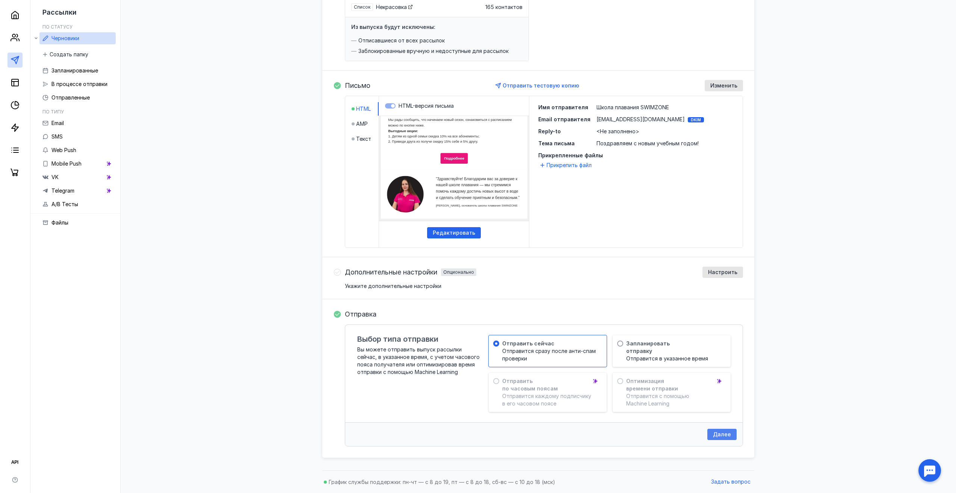
click at [717, 434] on span "Далее" at bounding box center [722, 435] width 18 height 6
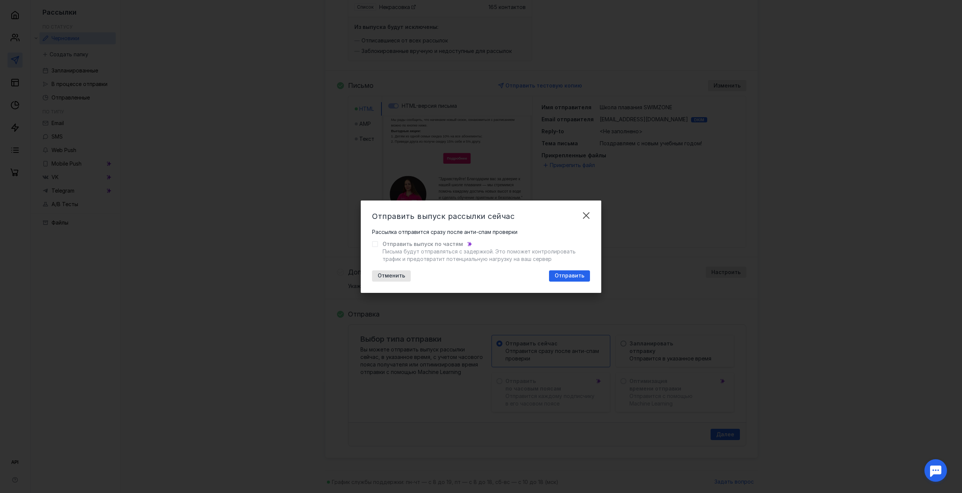
click at [555, 254] on span "Письма будут отправляться с задержкой. Это поможет контролировать трафик и пред…" at bounding box center [478, 255] width 193 height 14
click at [576, 272] on div "Отправить" at bounding box center [569, 276] width 41 height 11
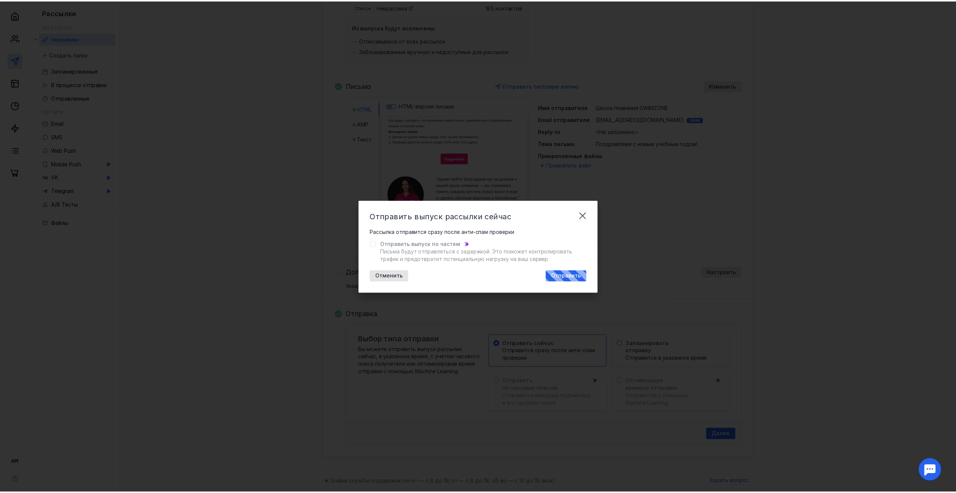
scroll to position [7, 0]
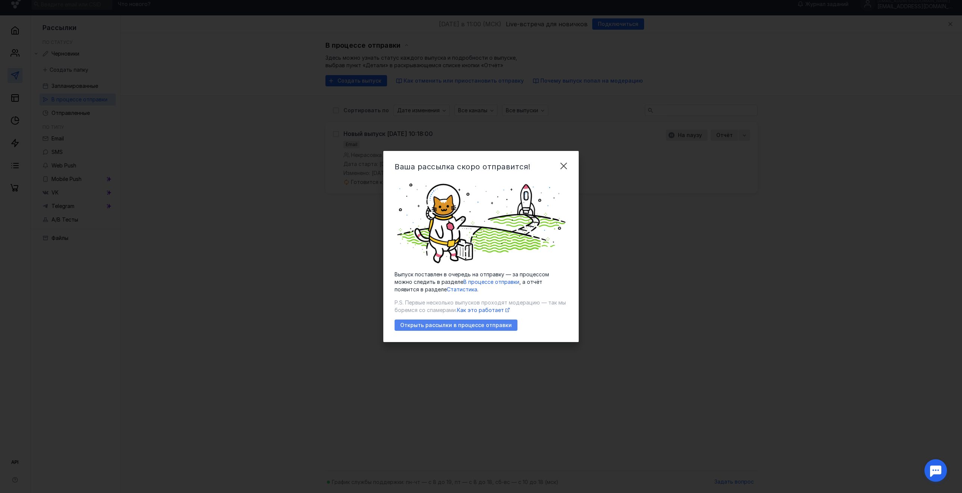
click at [493, 323] on span "Открыть рассылки в процессе отправки" at bounding box center [456, 325] width 112 height 6
